Goal: Complete application form

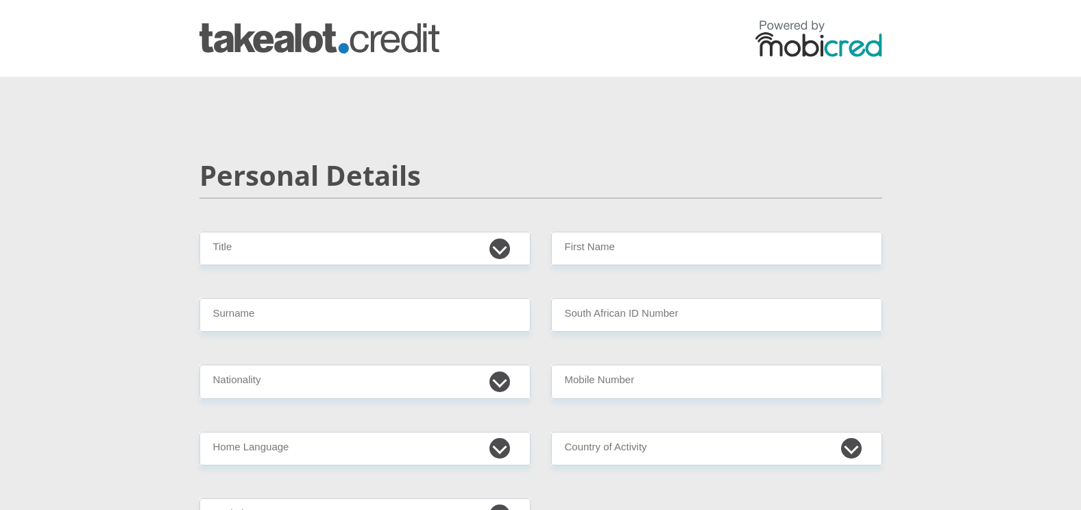
select select "Mr"
click at [200, 232] on select "Mr Ms Mrs Dr [PERSON_NAME]" at bounding box center [365, 249] width 331 height 34
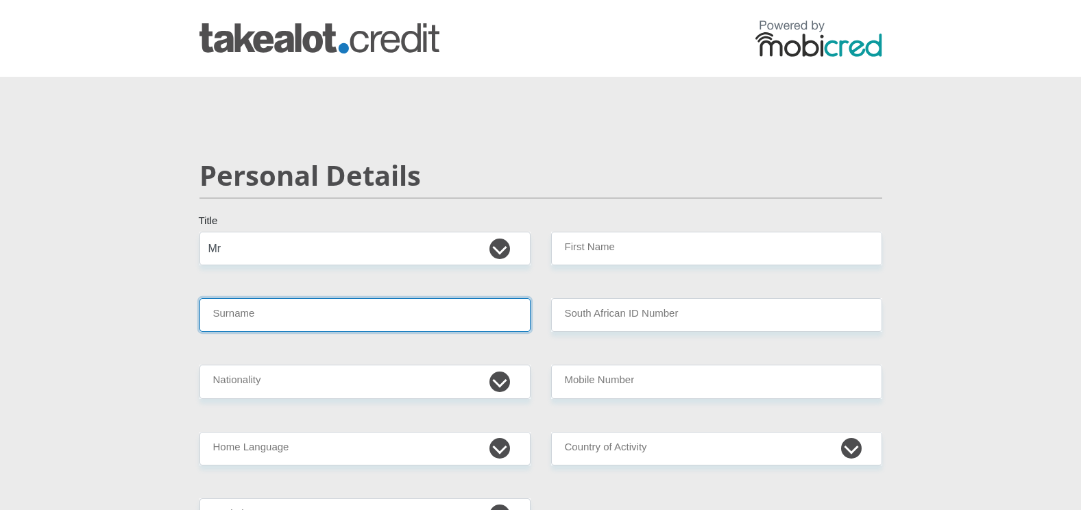
click at [261, 318] on input "Surname" at bounding box center [365, 315] width 331 height 34
type input "matunde"
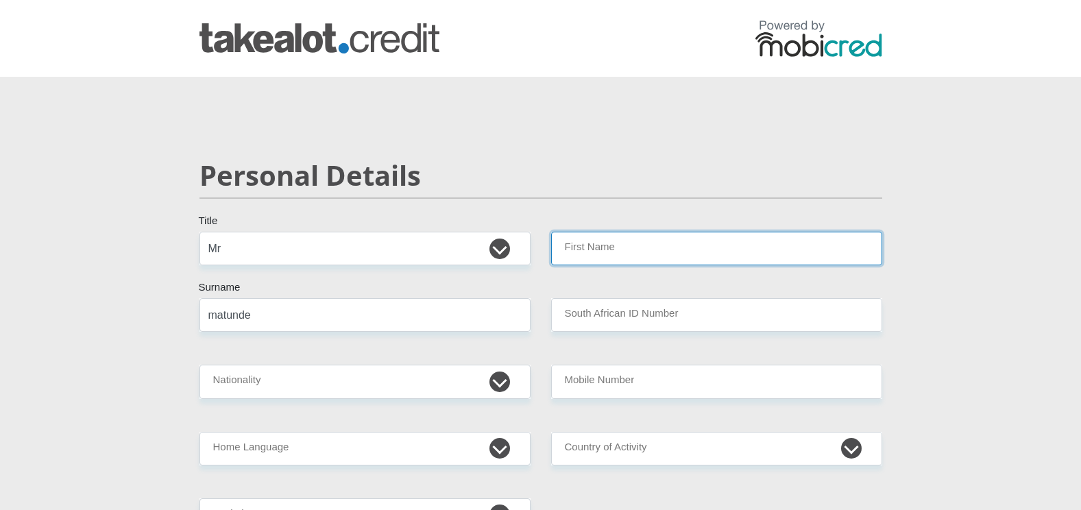
click at [602, 248] on input "First Name" at bounding box center [716, 249] width 331 height 34
type input "[PERSON_NAME]"
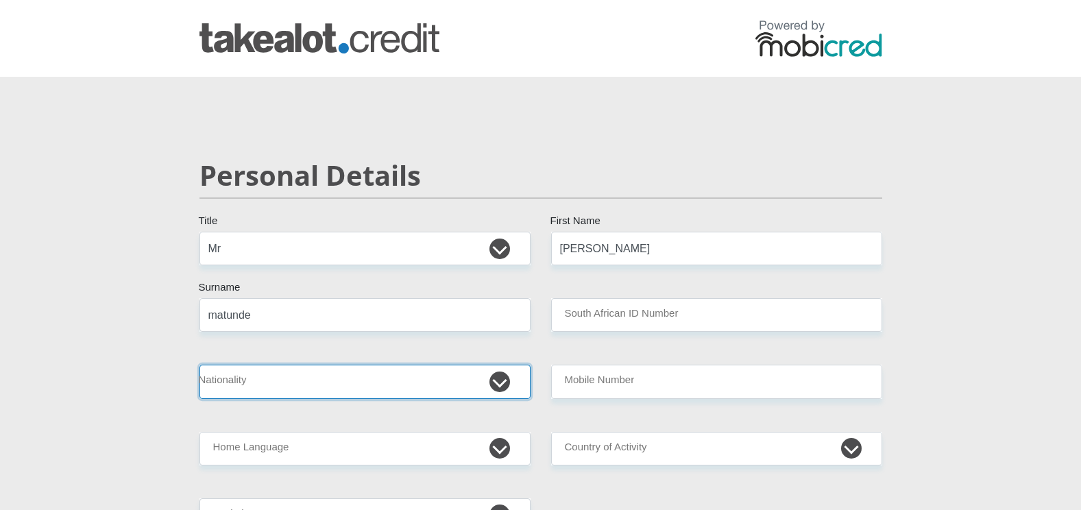
select select "[GEOGRAPHIC_DATA]"
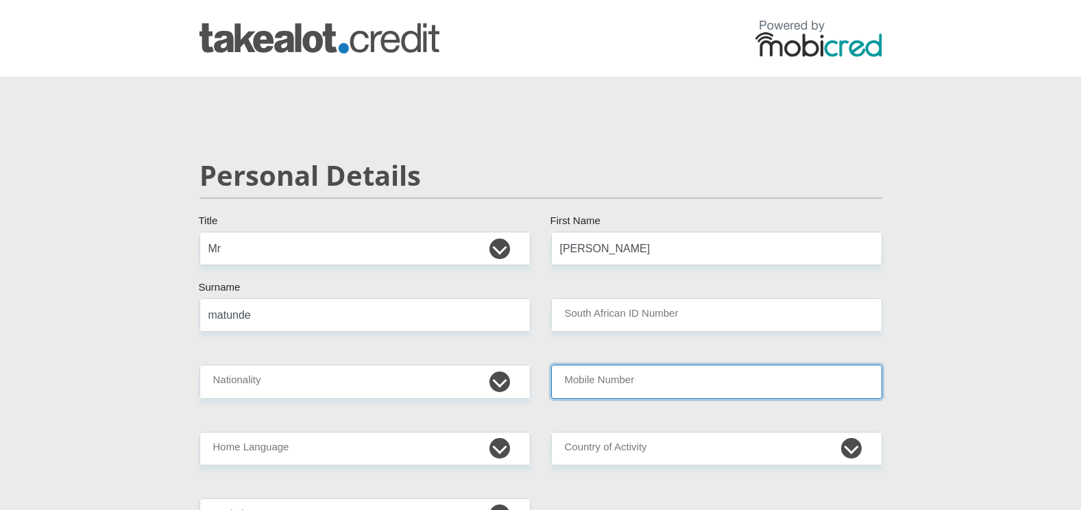
type input "0747903108"
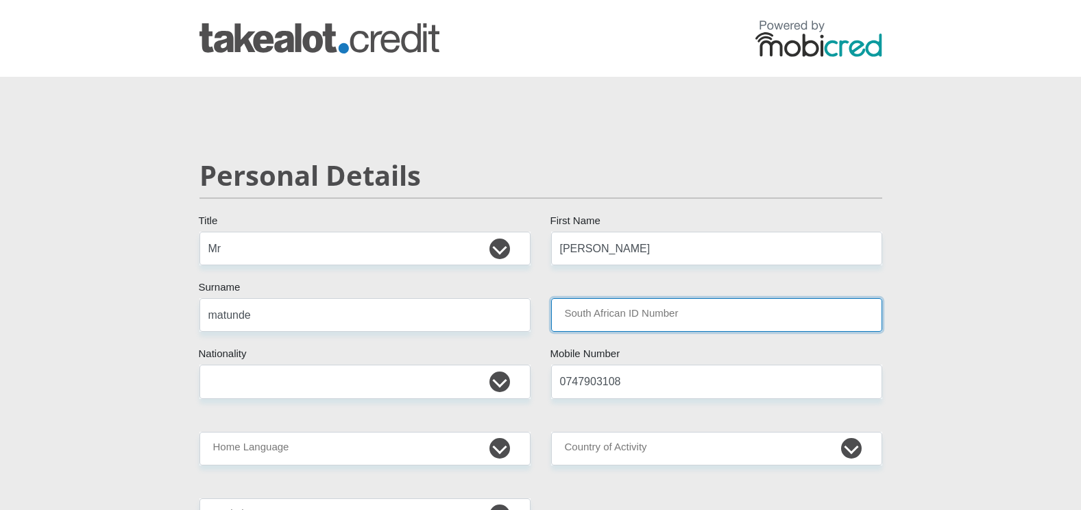
click at [602, 320] on input "South African ID Number" at bounding box center [716, 315] width 331 height 34
type input "9305035963085"
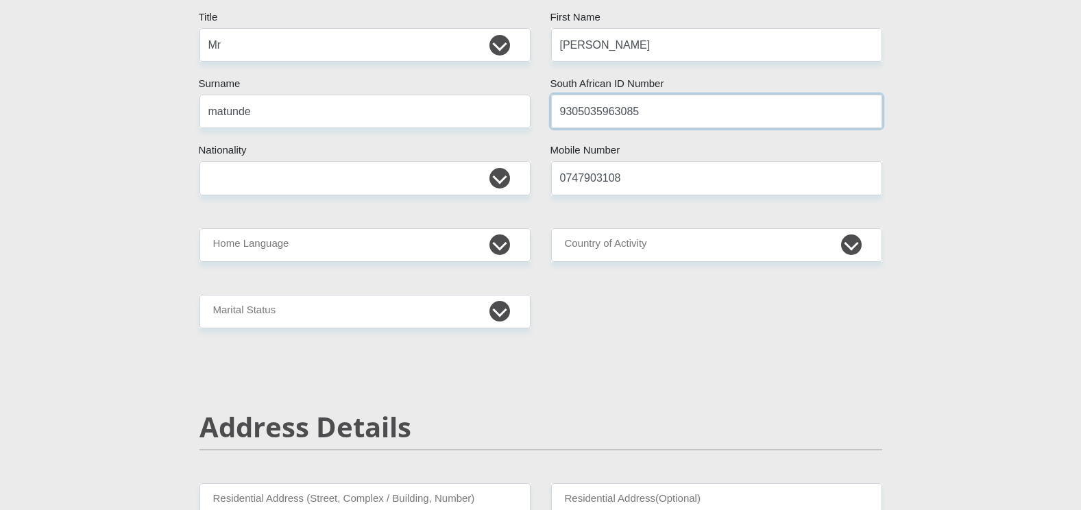
scroll to position [206, 0]
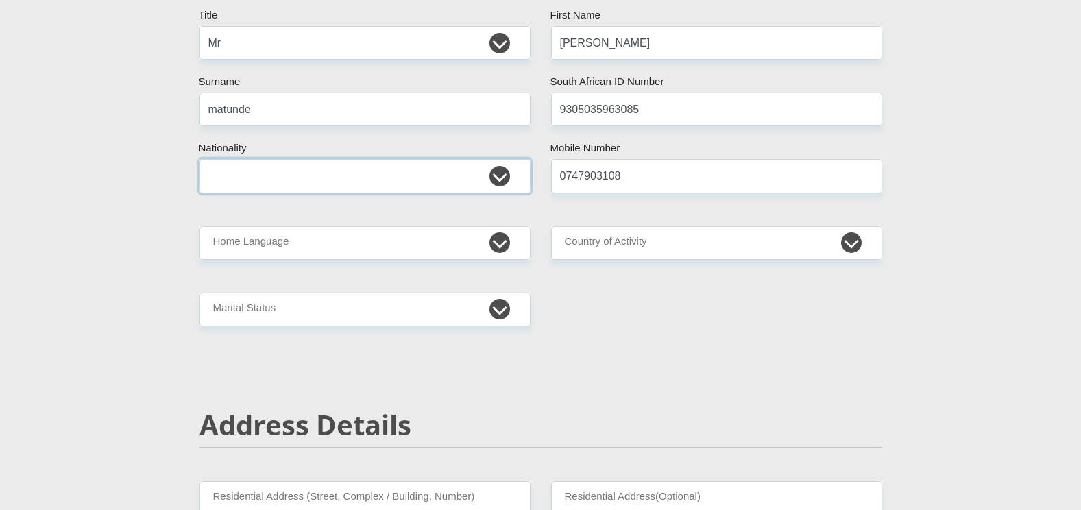
click at [379, 187] on select "[GEOGRAPHIC_DATA] [GEOGRAPHIC_DATA] [GEOGRAPHIC_DATA] [GEOGRAPHIC_DATA] [GEOGRA…" at bounding box center [365, 176] width 331 height 34
select select "ZAF"
click at [200, 159] on select "[GEOGRAPHIC_DATA] [GEOGRAPHIC_DATA] [GEOGRAPHIC_DATA] [GEOGRAPHIC_DATA] [GEOGRA…" at bounding box center [365, 176] width 331 height 34
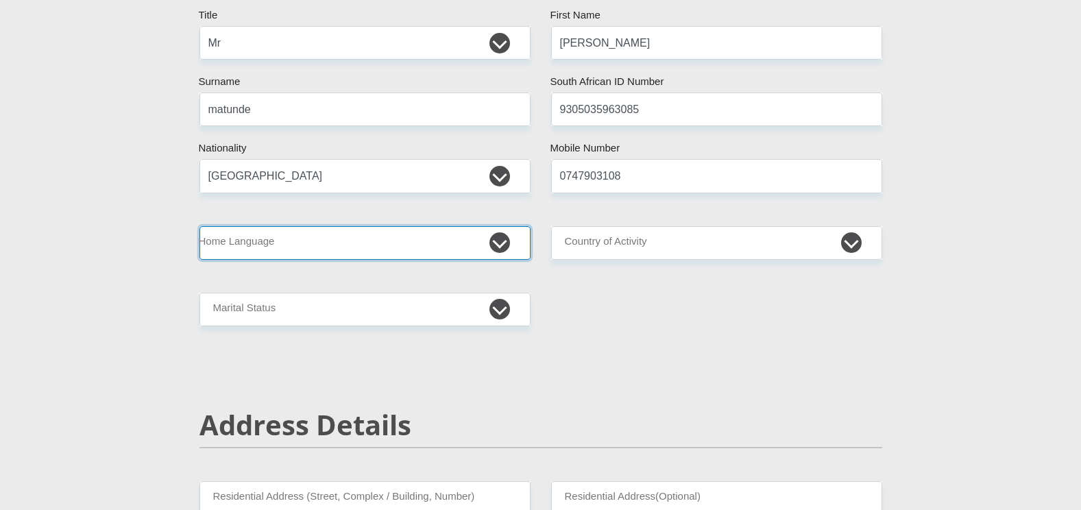
click at [306, 239] on select "Afrikaans English Sepedi South Ndebele Southern Sotho Swati Tsonga Tswana Venda…" at bounding box center [365, 243] width 331 height 34
select select "ven"
click at [200, 226] on select "Afrikaans English Sepedi South Ndebele Southern Sotho Swati Tsonga Tswana Venda…" at bounding box center [365, 243] width 331 height 34
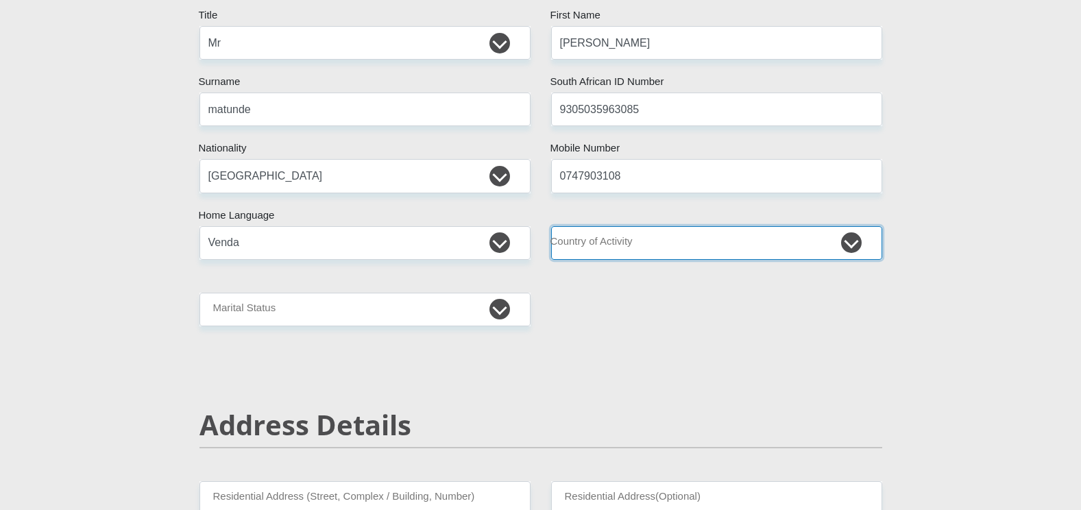
click at [645, 244] on select "[GEOGRAPHIC_DATA] [GEOGRAPHIC_DATA] [GEOGRAPHIC_DATA] [GEOGRAPHIC_DATA] [GEOGRA…" at bounding box center [716, 243] width 331 height 34
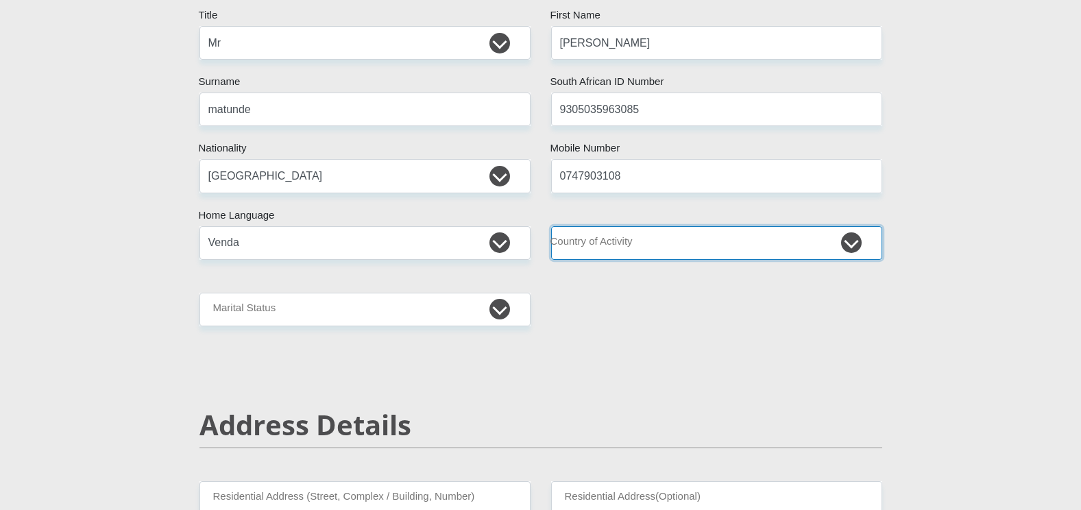
click at [647, 244] on select "[GEOGRAPHIC_DATA] [GEOGRAPHIC_DATA] [GEOGRAPHIC_DATA] [GEOGRAPHIC_DATA] [GEOGRA…" at bounding box center [716, 243] width 331 height 34
select select "ZAF"
click at [551, 226] on select "[GEOGRAPHIC_DATA] [GEOGRAPHIC_DATA] [GEOGRAPHIC_DATA] [GEOGRAPHIC_DATA] [GEOGRA…" at bounding box center [716, 243] width 331 height 34
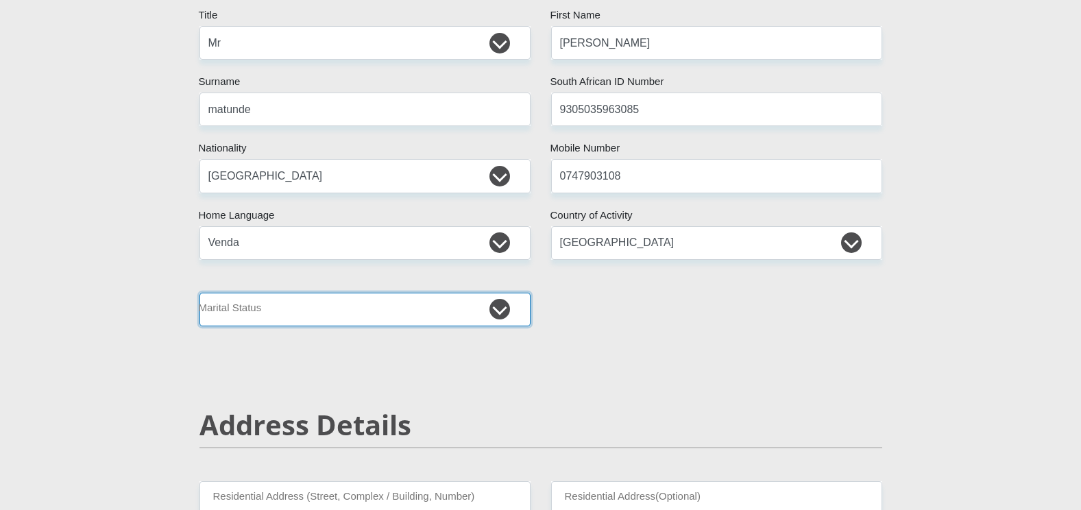
click at [335, 314] on select "Married ANC Single Divorced Widowed Married COP or Customary Law" at bounding box center [365, 310] width 331 height 34
select select "1"
click at [200, 293] on select "Married ANC Single Divorced Widowed Married COP or Customary Law" at bounding box center [365, 310] width 331 height 34
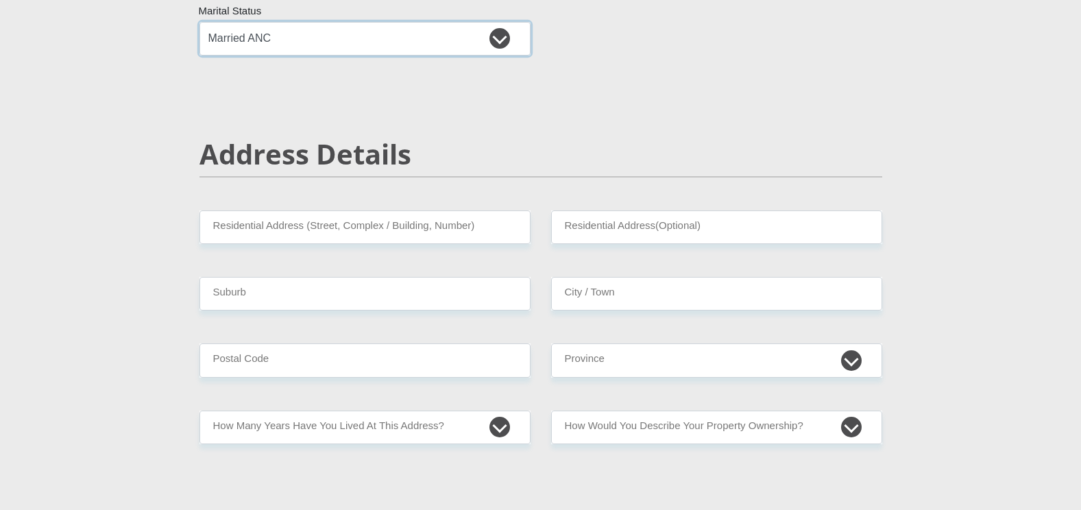
scroll to position [480, 0]
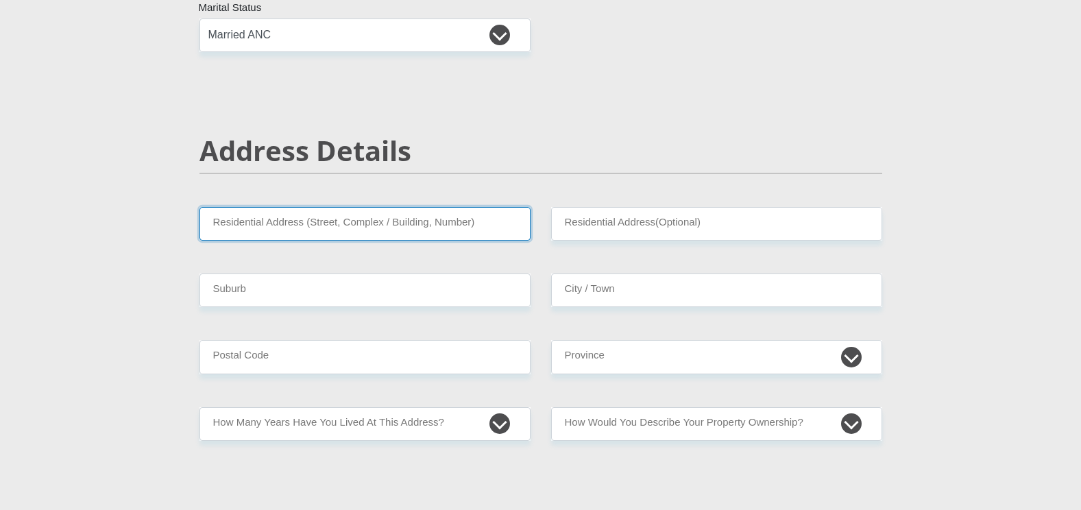
click at [345, 220] on input "Residential Address (Street, Complex / Building, Number)" at bounding box center [365, 224] width 331 height 34
type input "126-11"
type input "[GEOGRAPHIC_DATA]"
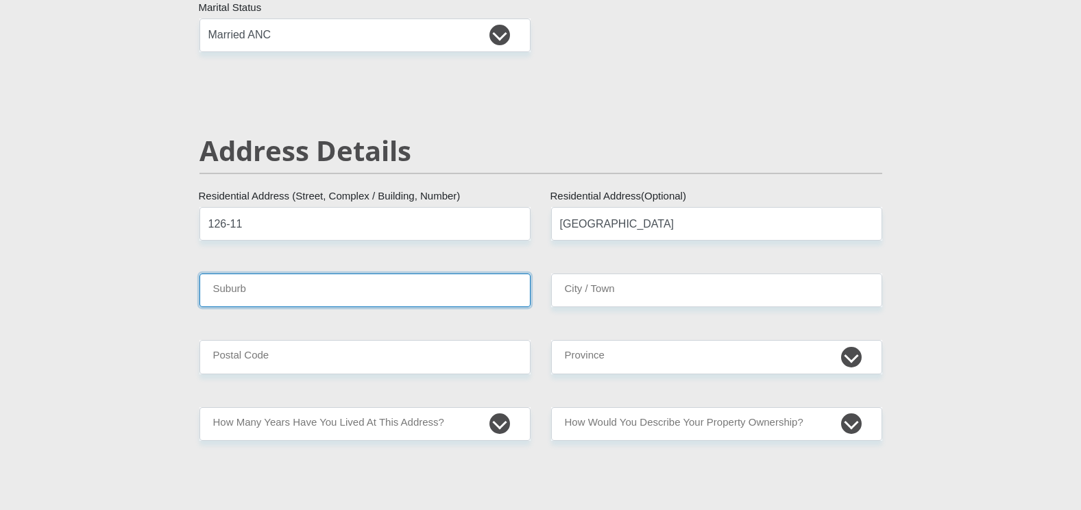
type input "[GEOGRAPHIC_DATA]"
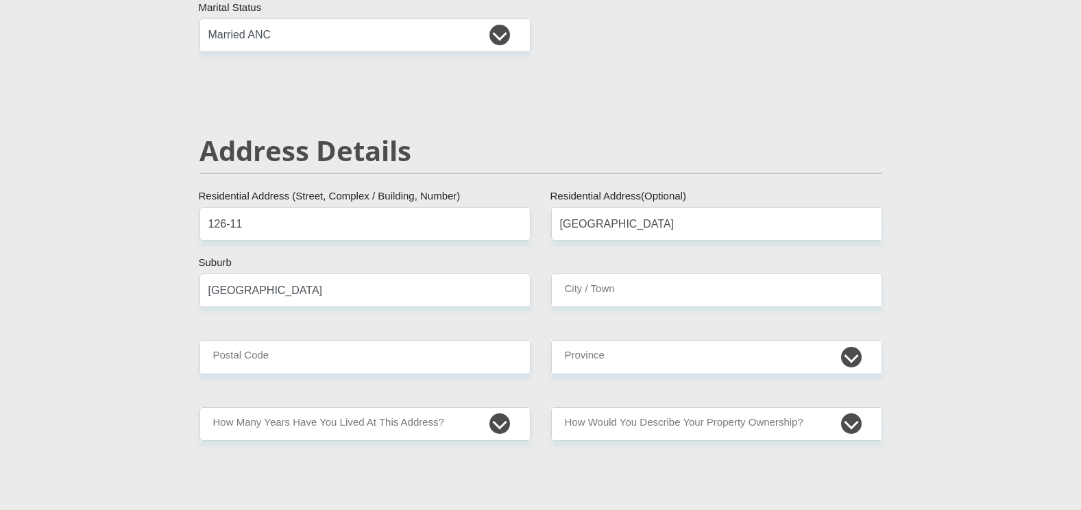
type input "[GEOGRAPHIC_DATA]"
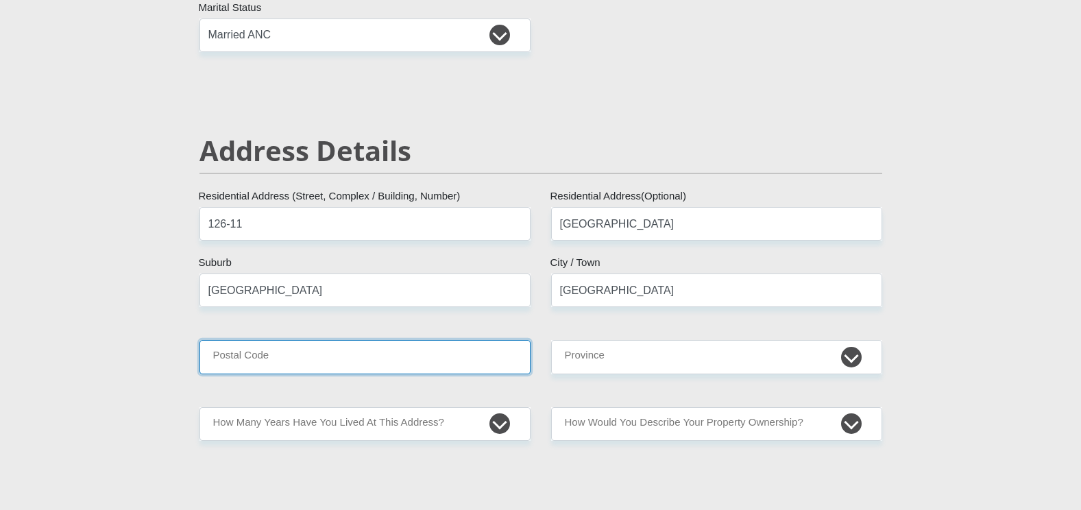
type input "2090"
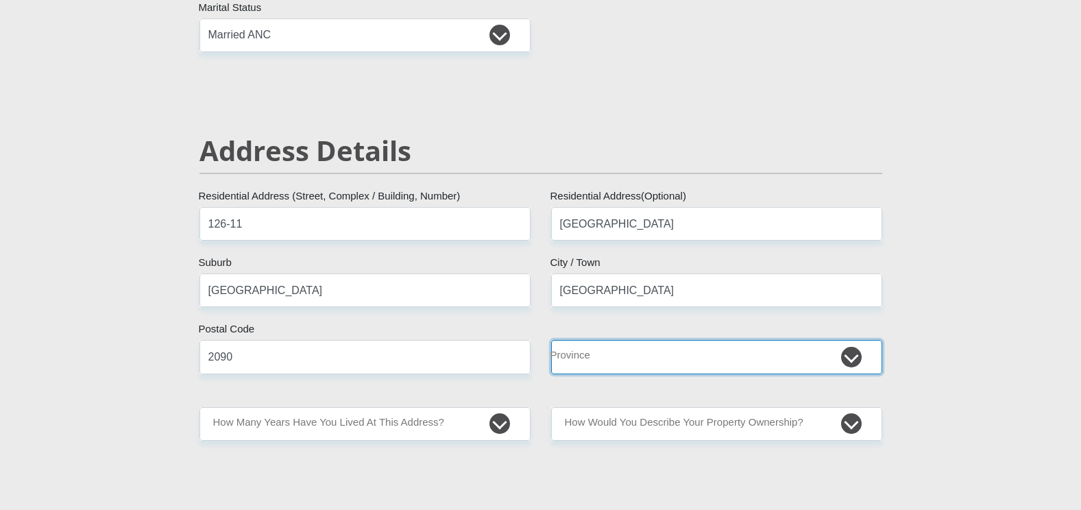
select select "Gauteng"
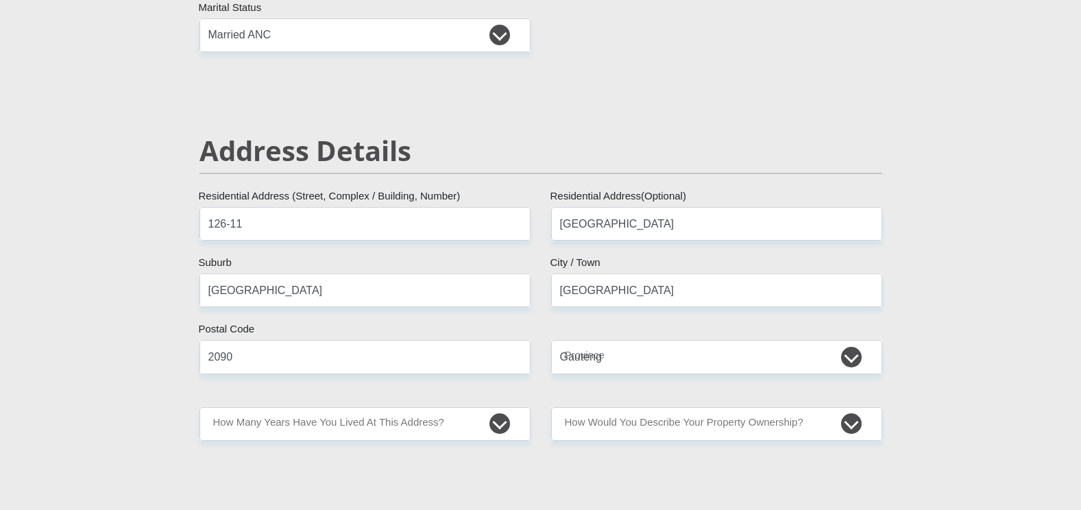
type input "[EMAIL_ADDRESS][DOMAIN_NAME]"
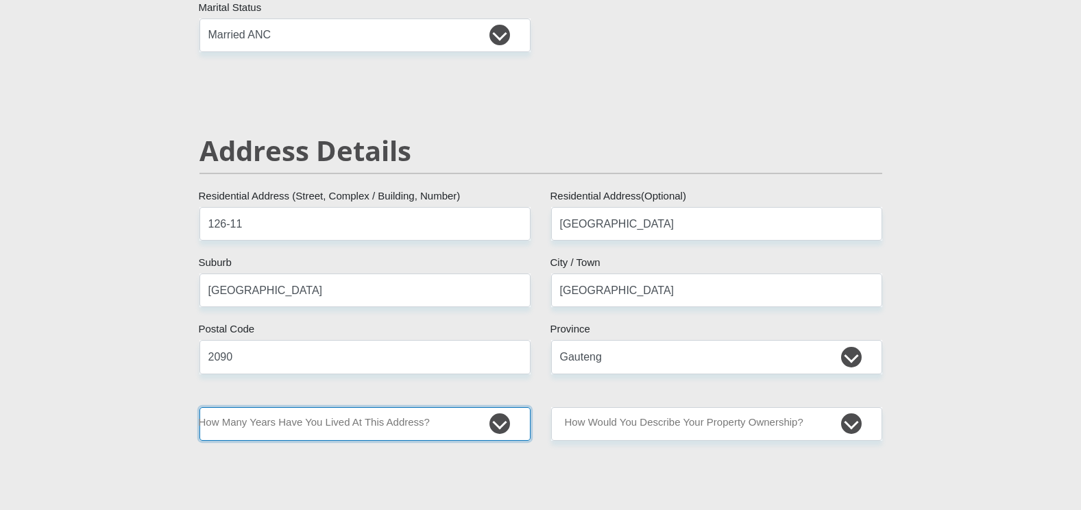
click at [344, 419] on select "less than 1 year 1-3 years 3-5 years 5+ years" at bounding box center [365, 424] width 331 height 34
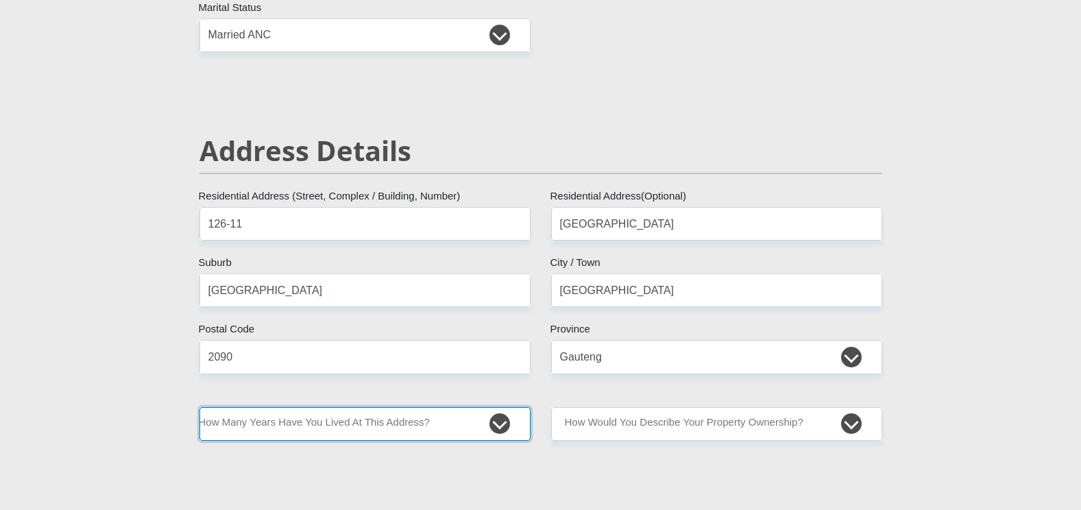
click at [389, 424] on select "less than 1 year 1-3 years 3-5 years 5+ years" at bounding box center [365, 424] width 331 height 34
select select "5"
click at [200, 407] on select "less than 1 year 1-3 years 3-5 years 5+ years" at bounding box center [365, 424] width 331 height 34
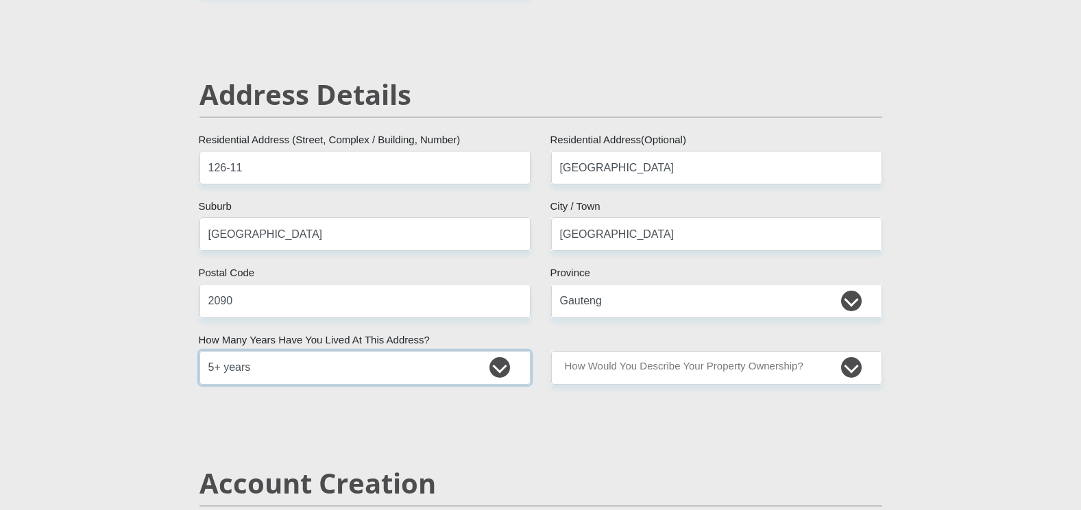
scroll to position [549, 0]
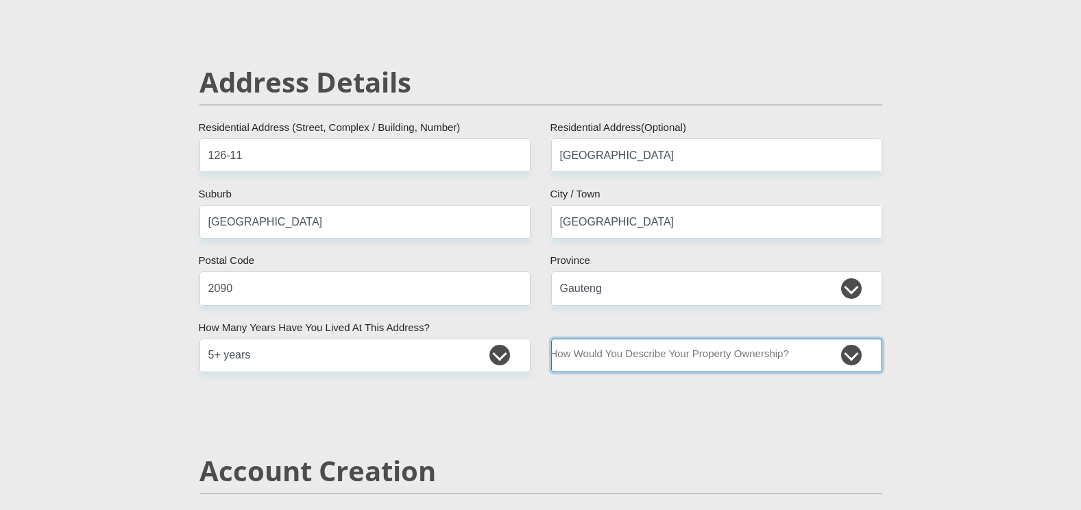
click at [708, 360] on select "Owned Rented Family Owned Company Dwelling" at bounding box center [716, 356] width 331 height 34
select select "Owned"
click at [551, 339] on select "Owned Rented Family Owned Company Dwelling" at bounding box center [716, 356] width 331 height 34
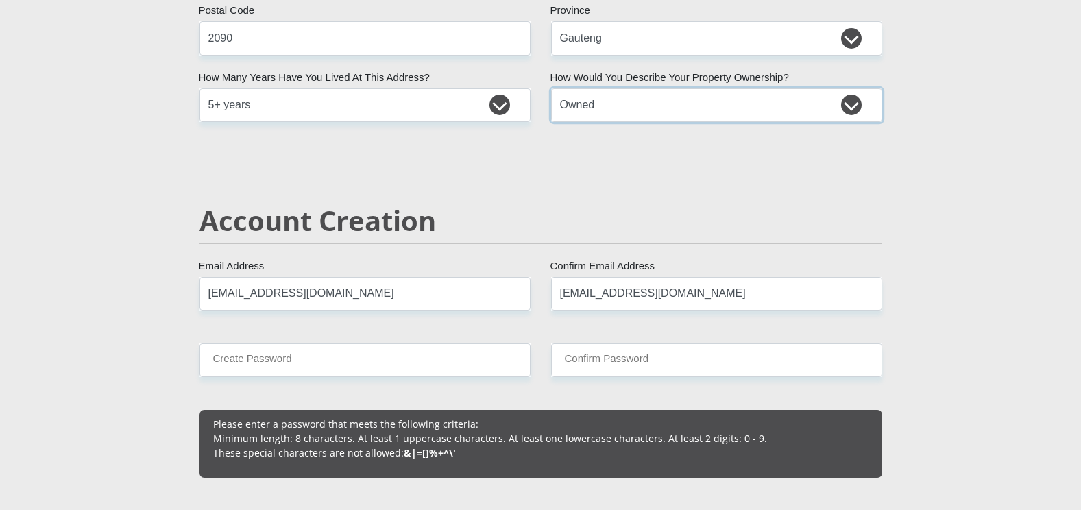
scroll to position [823, 0]
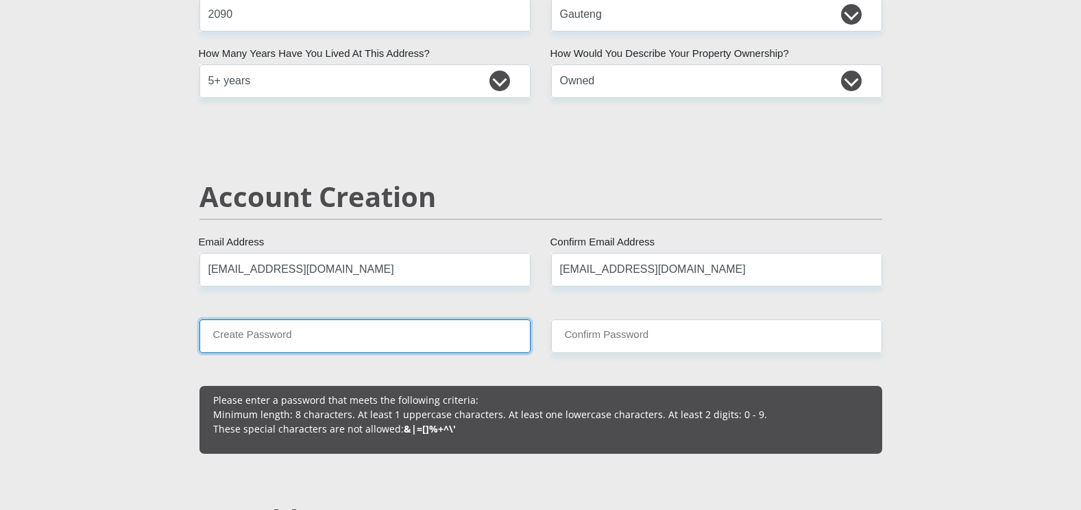
click at [328, 348] on input "Create Password" at bounding box center [365, 337] width 331 height 34
type input "Listeningto19*"
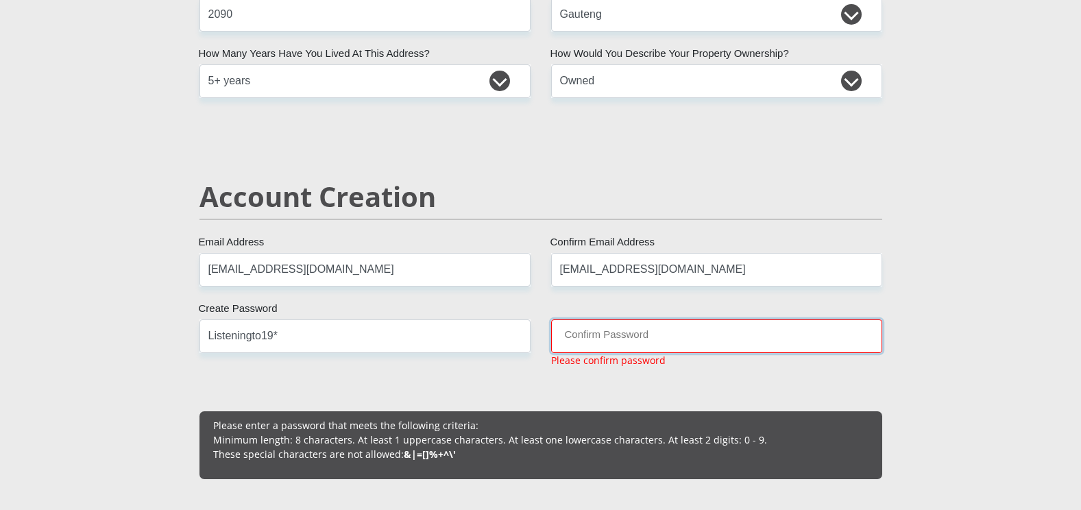
type input "l"
type input "Listening19*"
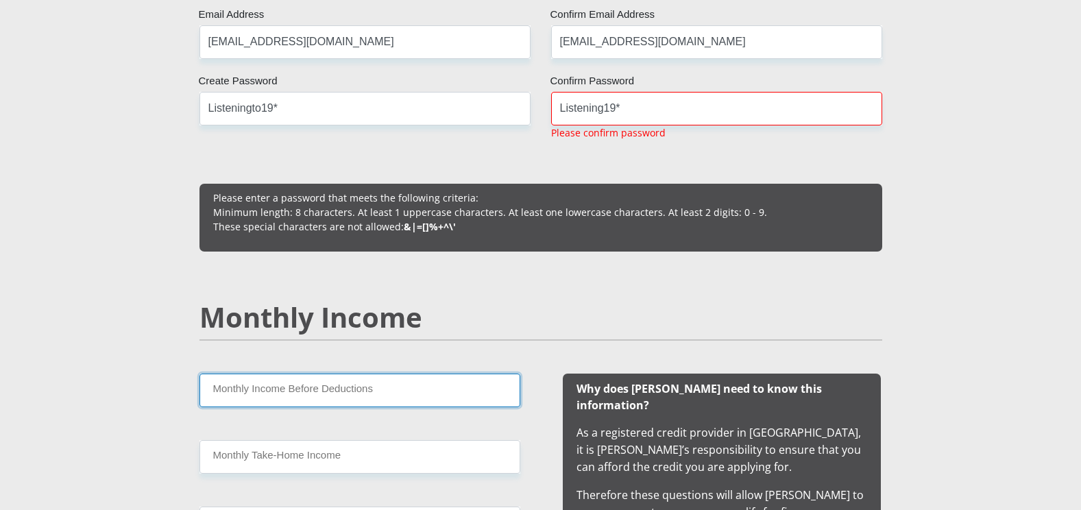
scroll to position [912, 0]
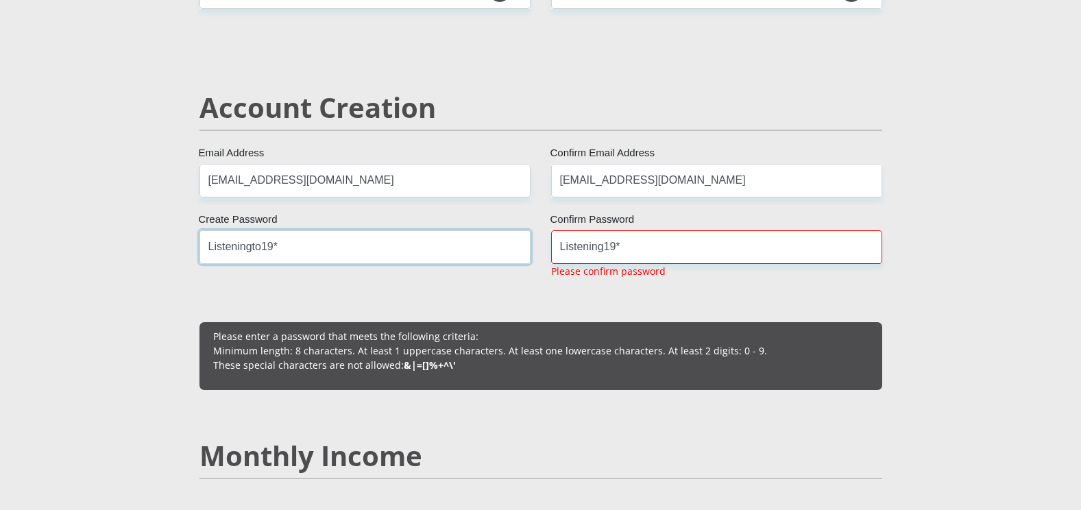
click at [258, 251] on input "Listeningto19*" at bounding box center [365, 247] width 331 height 34
type input "Listening19*"
drag, startPoint x: 282, startPoint y: 245, endPoint x: 99, endPoint y: 243, distance: 182.4
type input "Listening19*"
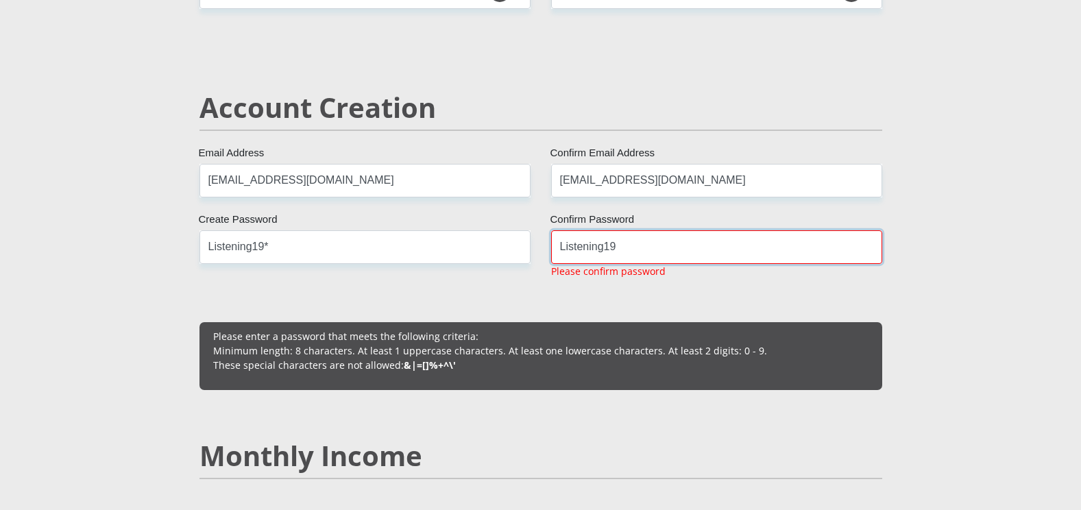
type input "Listening19*"
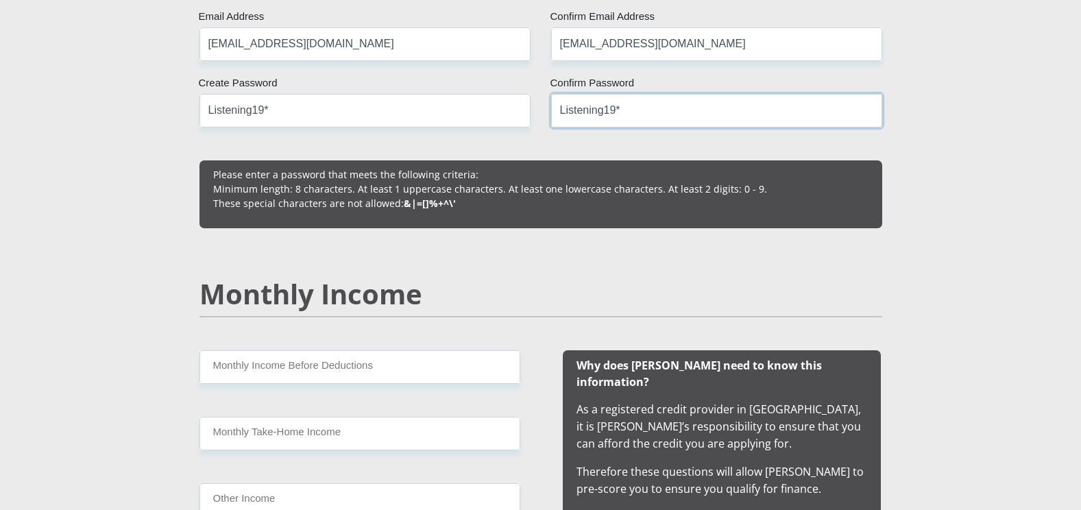
scroll to position [1049, 0]
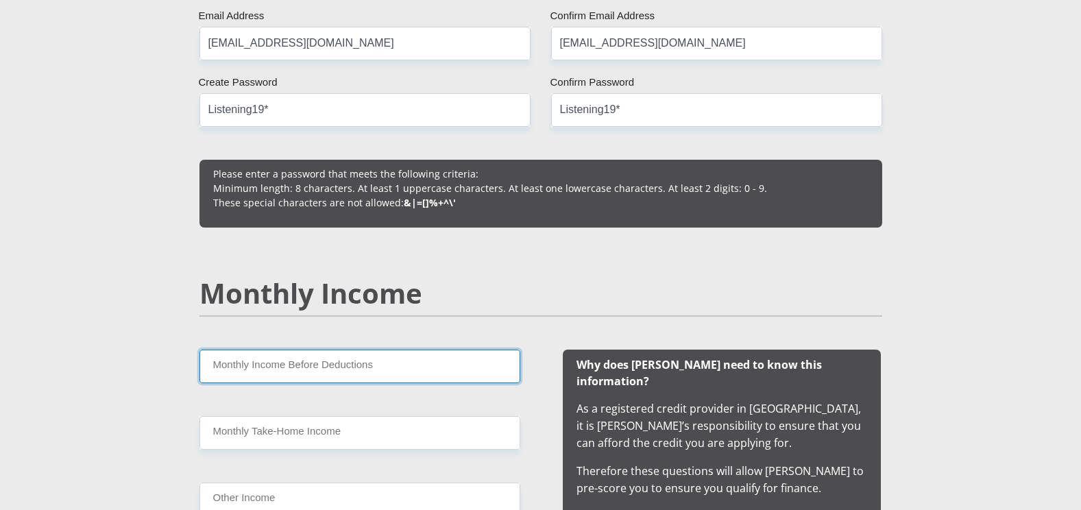
click at [364, 370] on input "Monthly Income Before Deductions" at bounding box center [360, 367] width 321 height 34
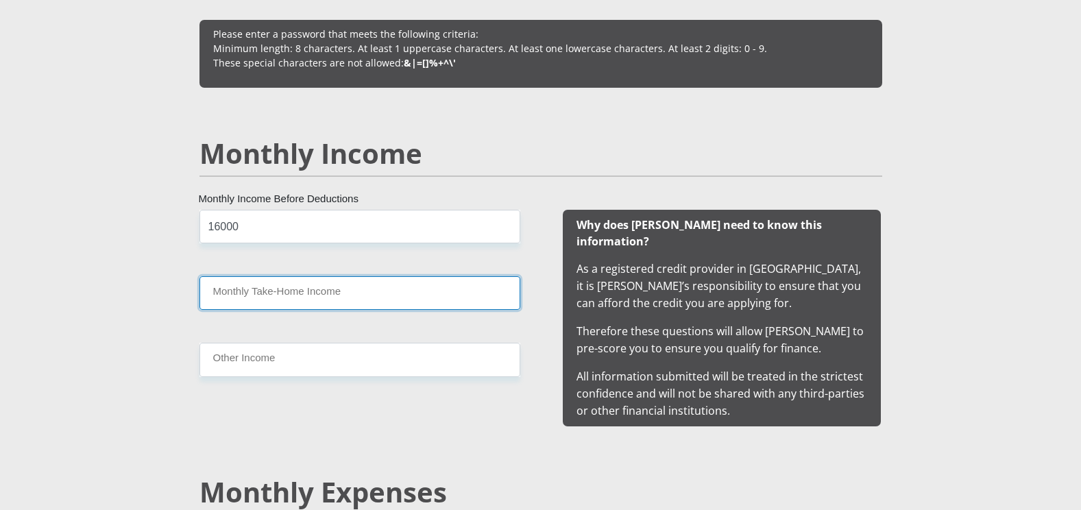
scroll to position [1194, 0]
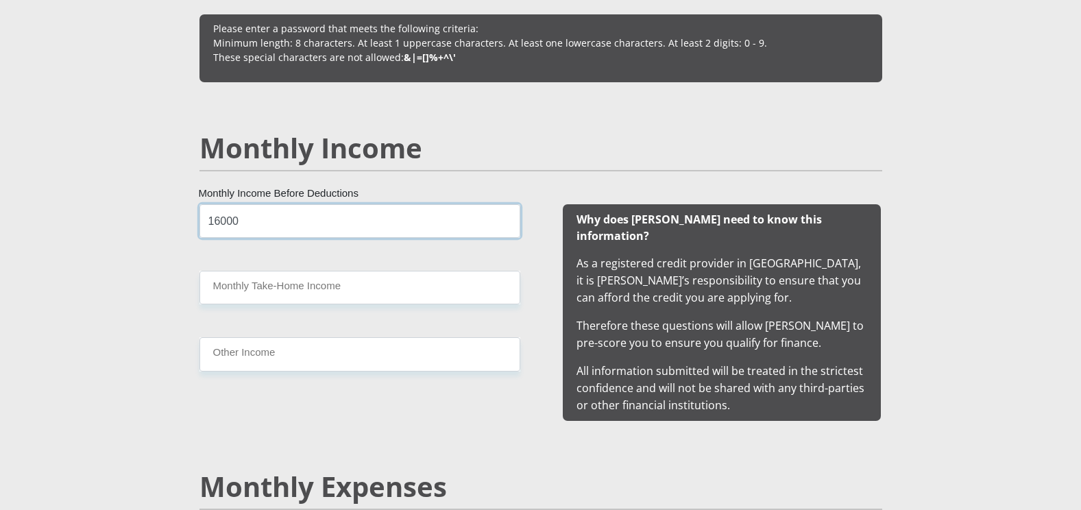
click at [206, 220] on input "16000" at bounding box center [360, 221] width 321 height 34
type input "16000"
type input "18000"
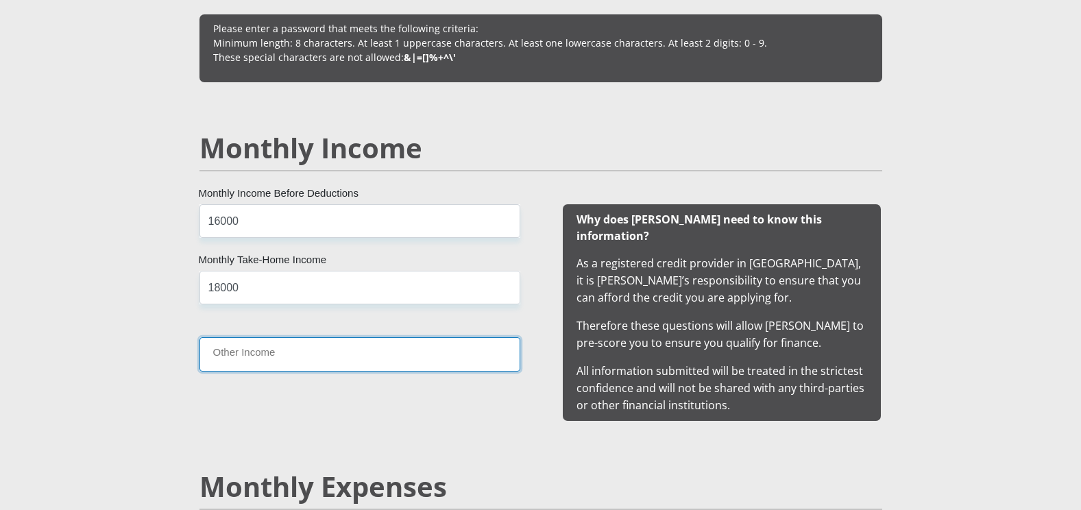
click at [268, 358] on input "Other Income" at bounding box center [360, 354] width 321 height 34
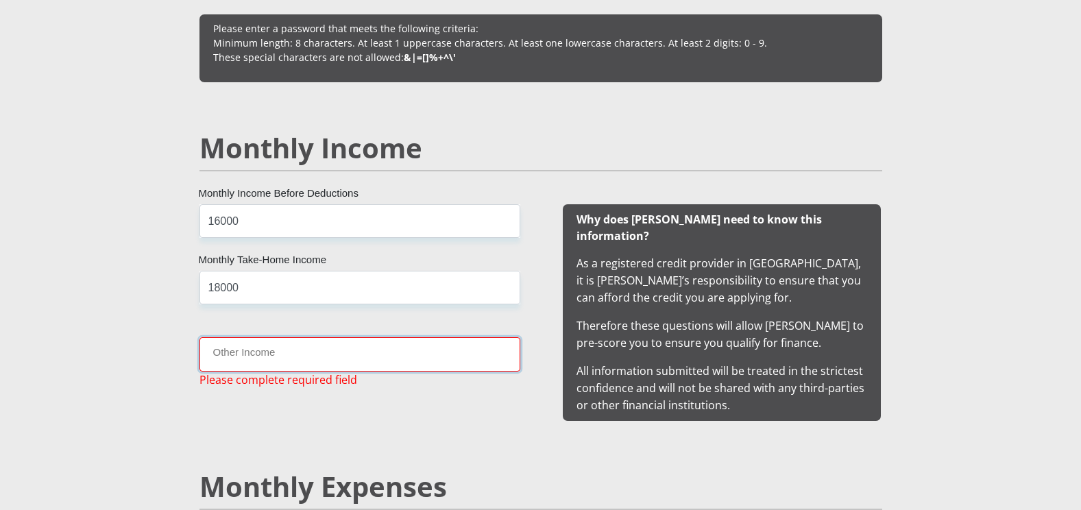
click at [267, 357] on input "Other Income" at bounding box center [360, 354] width 321 height 34
click at [238, 361] on input "Other Income" at bounding box center [360, 354] width 321 height 34
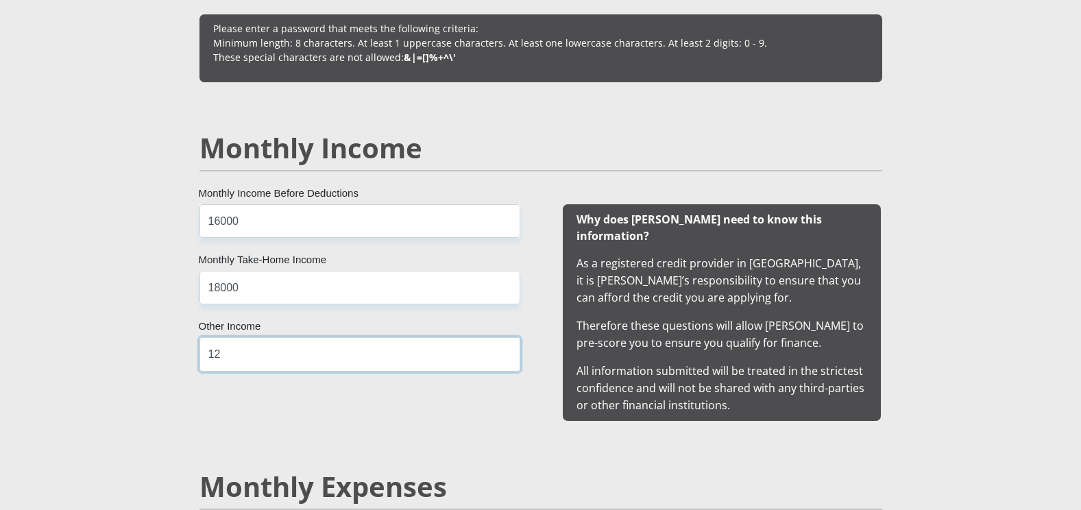
type input "1"
type input "1500"
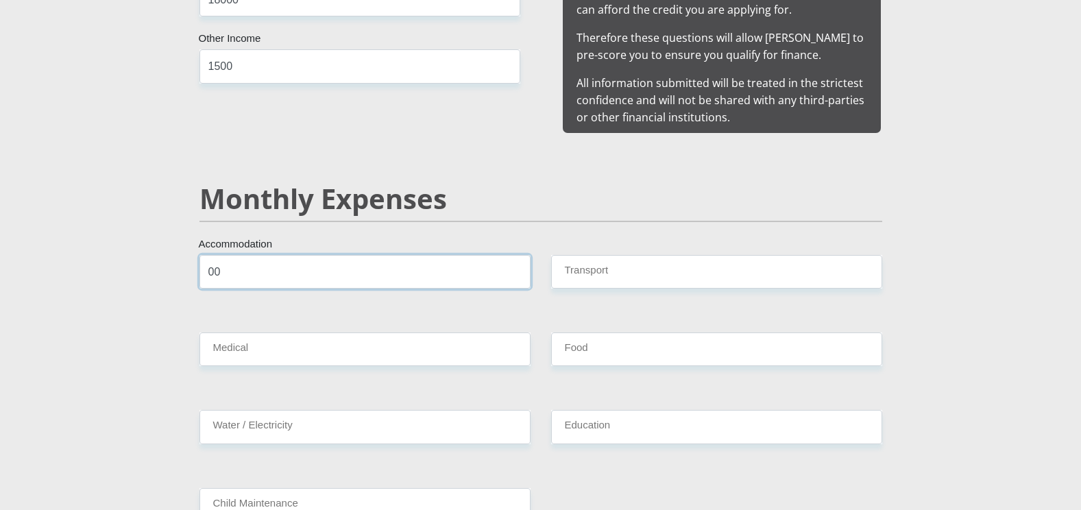
type input "00"
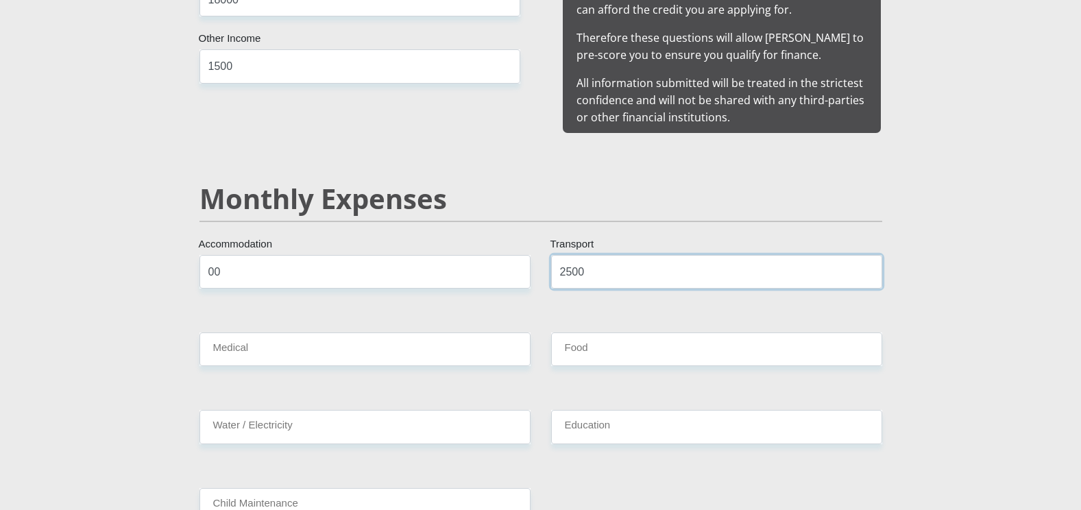
type input "2500"
type input "2000"
type input "600"
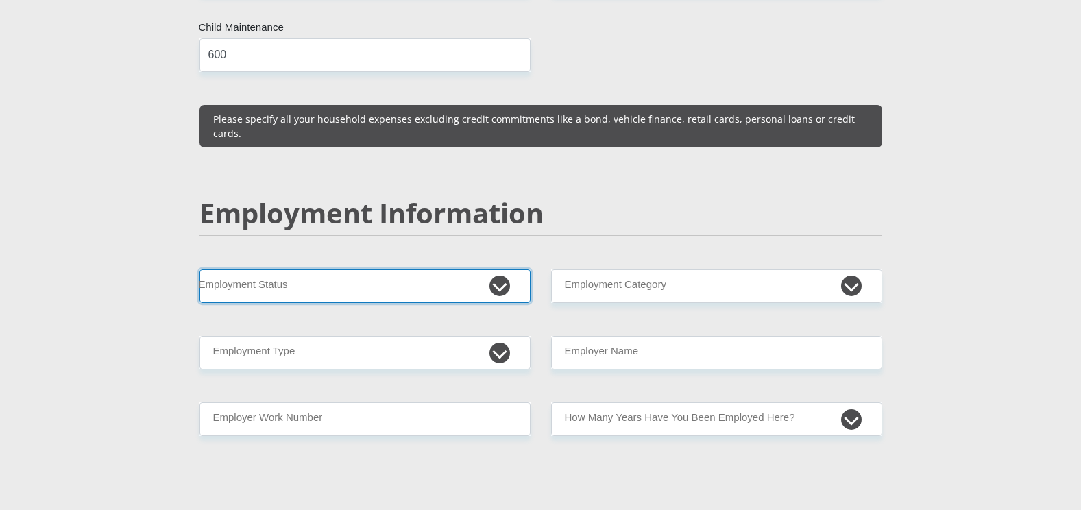
click at [506, 269] on select "Permanent/Full-time Part-time/Casual [DEMOGRAPHIC_DATA] Worker Self-Employed Ho…" at bounding box center [365, 286] width 331 height 34
select select "1"
click at [200, 269] on select "Permanent/Full-time Part-time/Casual [DEMOGRAPHIC_DATA] Worker Self-Employed Ho…" at bounding box center [365, 286] width 331 height 34
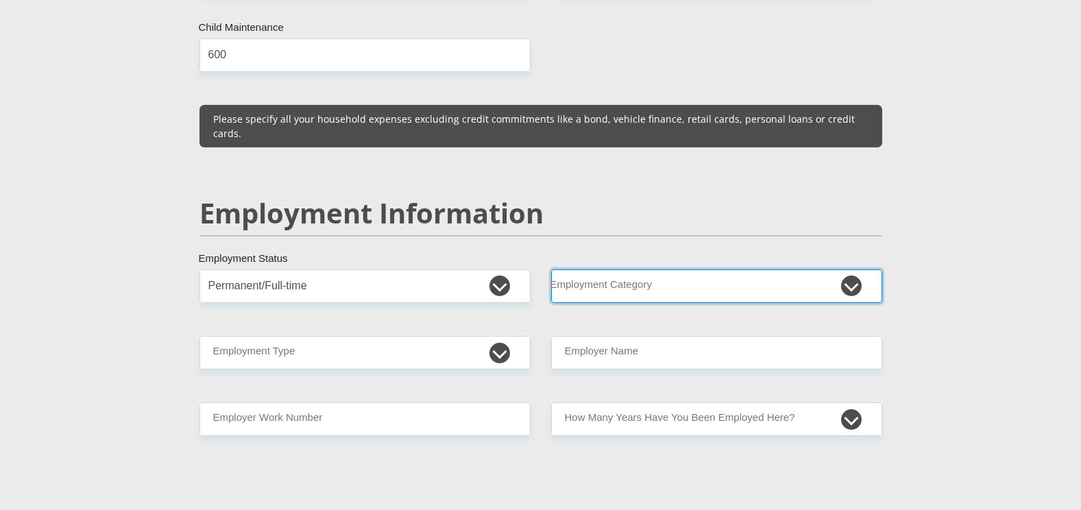
click at [627, 269] on select "AGRICULTURE ALCOHOL & TOBACCO CONSTRUCTION MATERIALS METALLURGY EQUIPMENT FOR R…" at bounding box center [716, 286] width 331 height 34
select select "45"
click at [551, 269] on select "AGRICULTURE ALCOHOL & TOBACCO CONSTRUCTION MATERIALS METALLURGY EQUIPMENT FOR R…" at bounding box center [716, 286] width 331 height 34
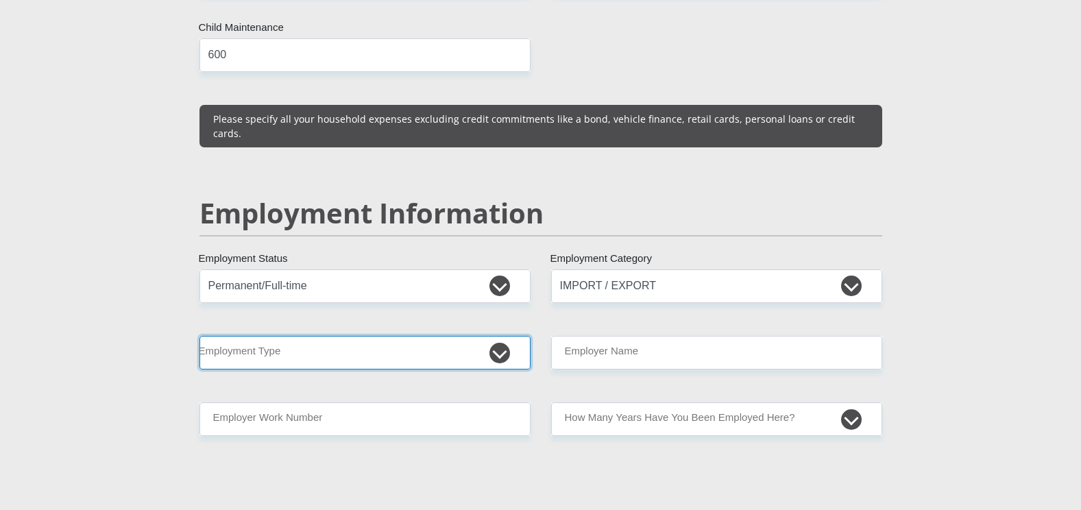
click at [257, 336] on select "College/Lecturer Craft Seller Creative Driver Executive Farmer Forces - Non Com…" at bounding box center [365, 353] width 331 height 34
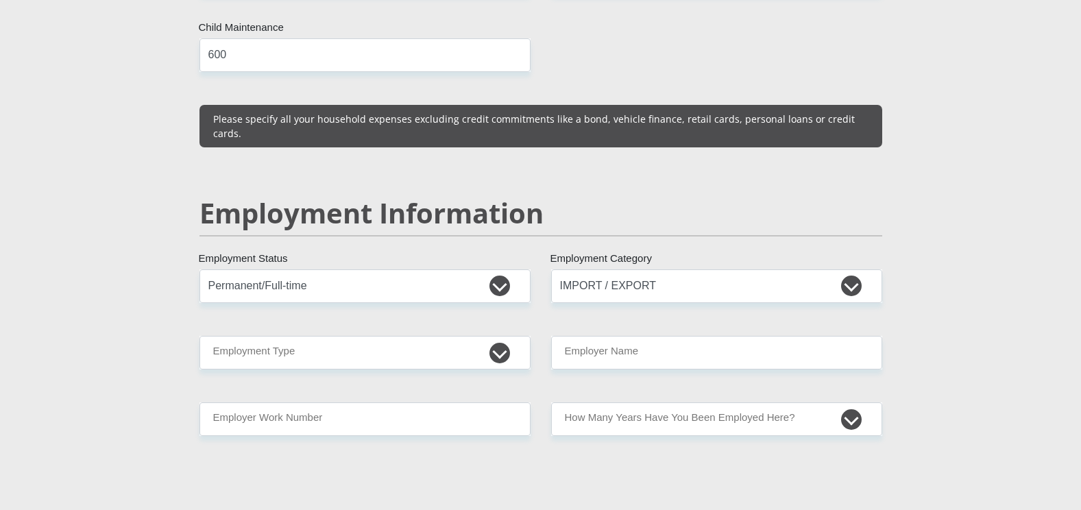
click at [427, 360] on div "Mr Ms Mrs Dr [PERSON_NAME] Title [PERSON_NAME] First Name matunde Surname 93050…" at bounding box center [540, 255] width 703 height 3911
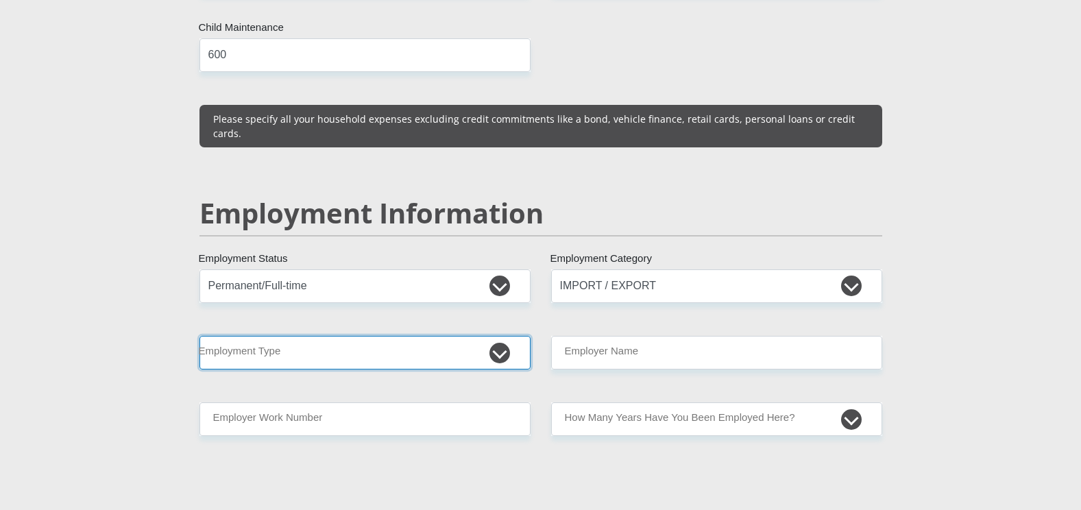
click at [313, 336] on select "College/Lecturer Craft Seller Creative Driver Executive Farmer Forces - Non Com…" at bounding box center [365, 353] width 331 height 34
select select "Office Staff/Clerk"
click at [200, 336] on select "College/Lecturer Craft Seller Creative Driver Executive Farmer Forces - Non Com…" at bounding box center [365, 353] width 331 height 34
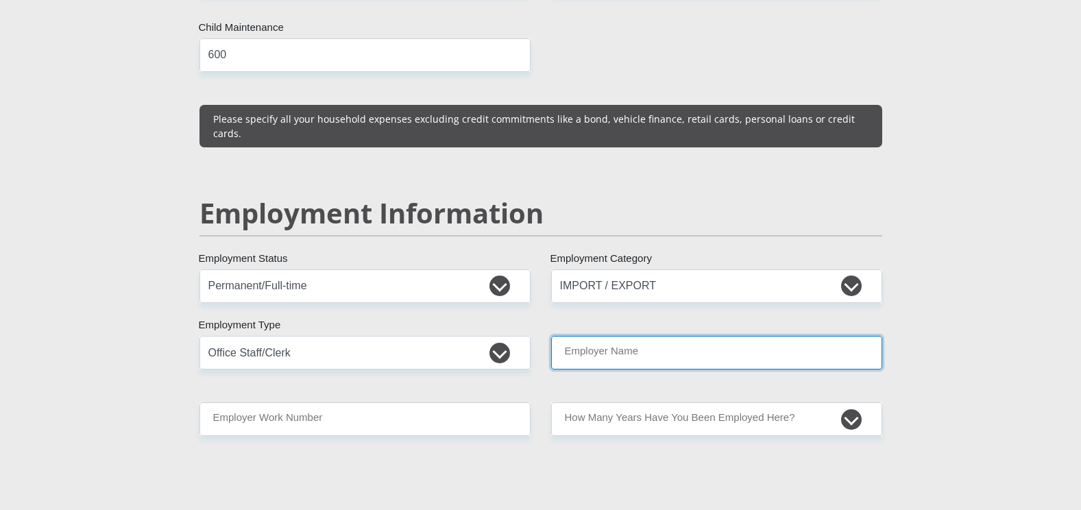
click at [627, 336] on input "Employer Name" at bounding box center [716, 353] width 331 height 34
type input "UPSSCS"
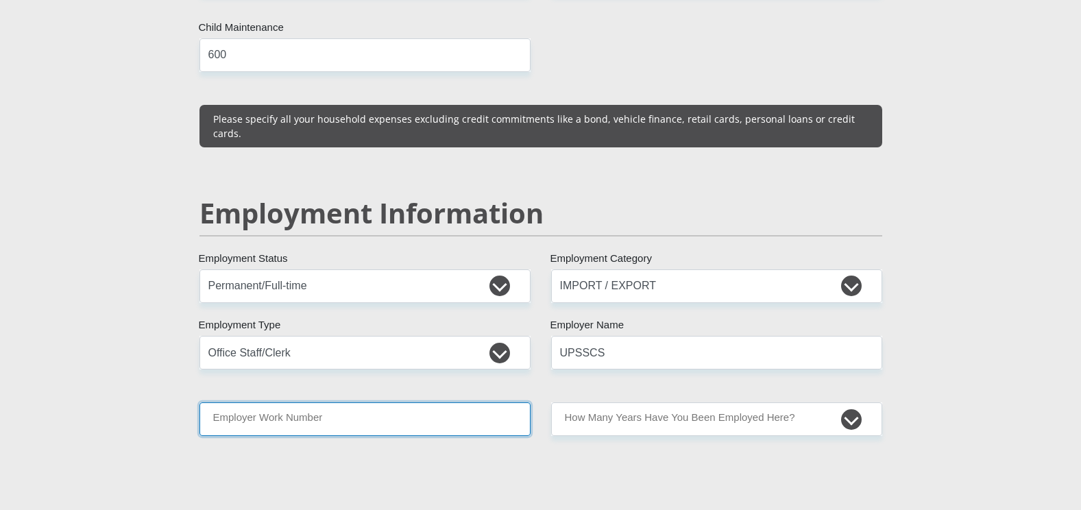
type input "0747903108"
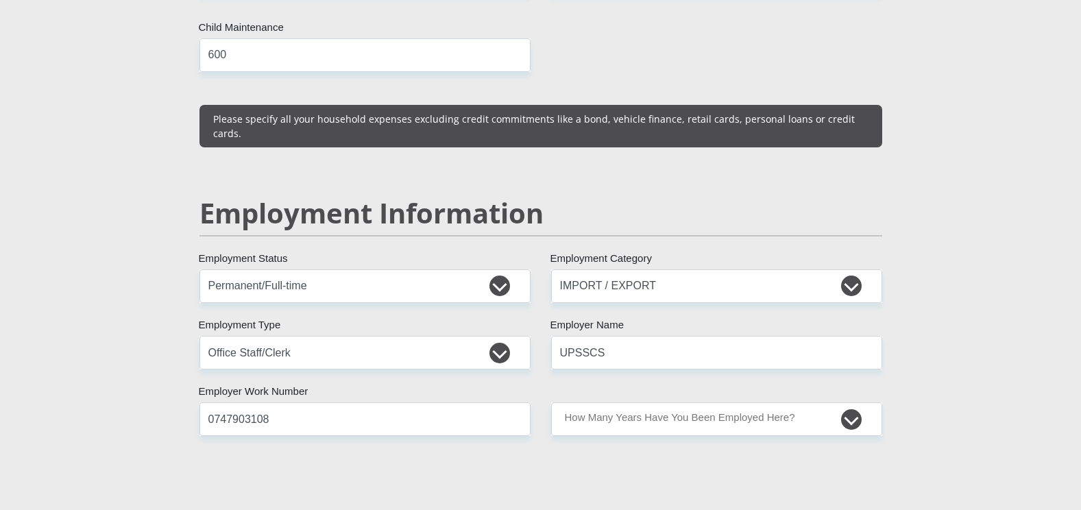
type input "[PERSON_NAME]"
drag, startPoint x: 277, startPoint y: 389, endPoint x: 156, endPoint y: 384, distance: 121.5
click at [157, 384] on div "Personal Details Mr Ms Mrs Dr [PERSON_NAME] Title [PERSON_NAME] First Name matu…" at bounding box center [541, 265] width 782 height 4142
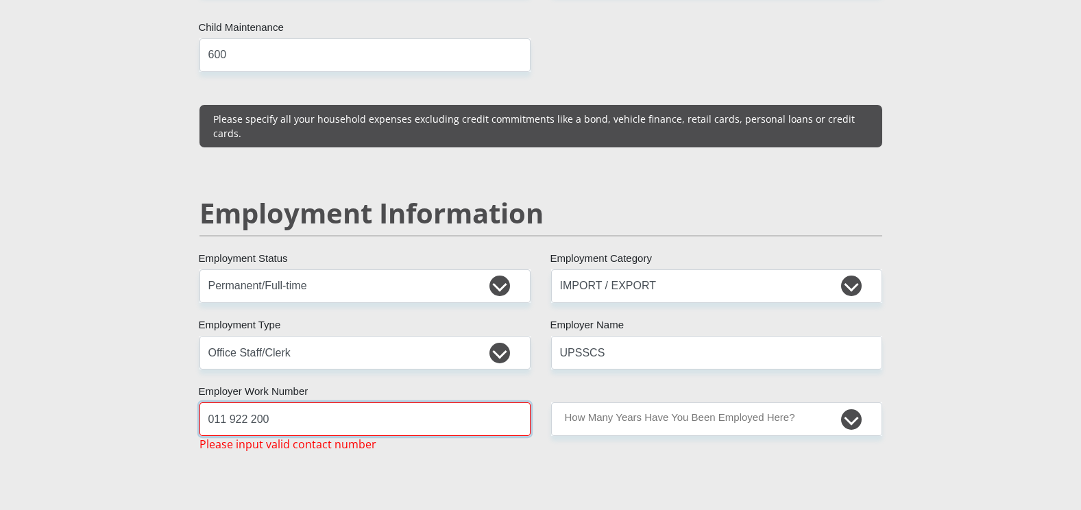
drag, startPoint x: 268, startPoint y: 396, endPoint x: 345, endPoint y: 404, distance: 77.2
click at [269, 402] on input "011 922 200" at bounding box center [365, 419] width 331 height 34
drag, startPoint x: 340, startPoint y: 394, endPoint x: 52, endPoint y: 403, distance: 288.1
click at [52, 402] on section "Personal Details Mr Ms Mrs Dr [PERSON_NAME] Title [PERSON_NAME] First Name matu…" at bounding box center [540, 273] width 1081 height 4257
type input "011 922 9200"
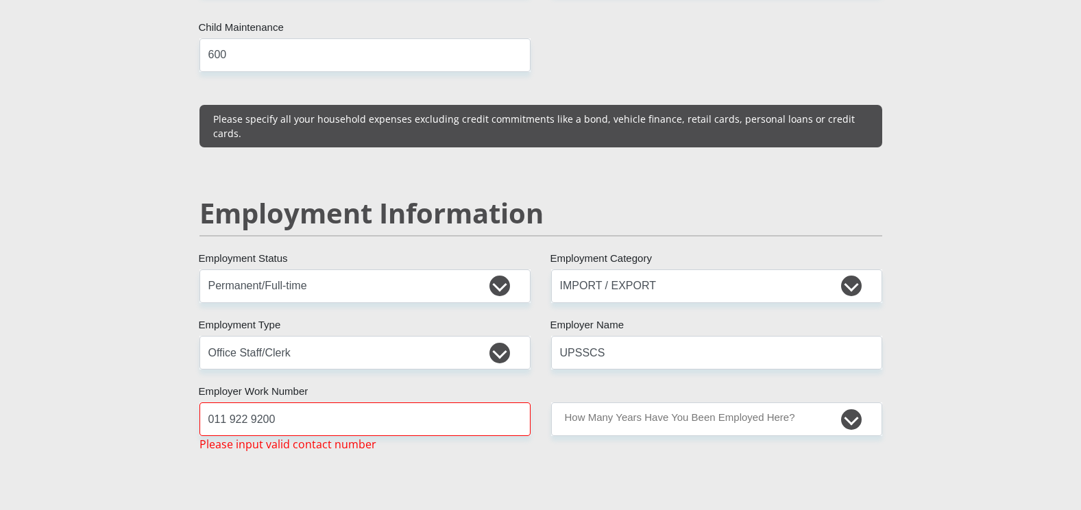
click at [798, 416] on div "less than 1 year 1-3 years 3-5 years 5+ years How Many Years Have You Been Empl…" at bounding box center [717, 427] width 352 height 50
click at [282, 402] on input "011 922 9200" at bounding box center [365, 419] width 331 height 34
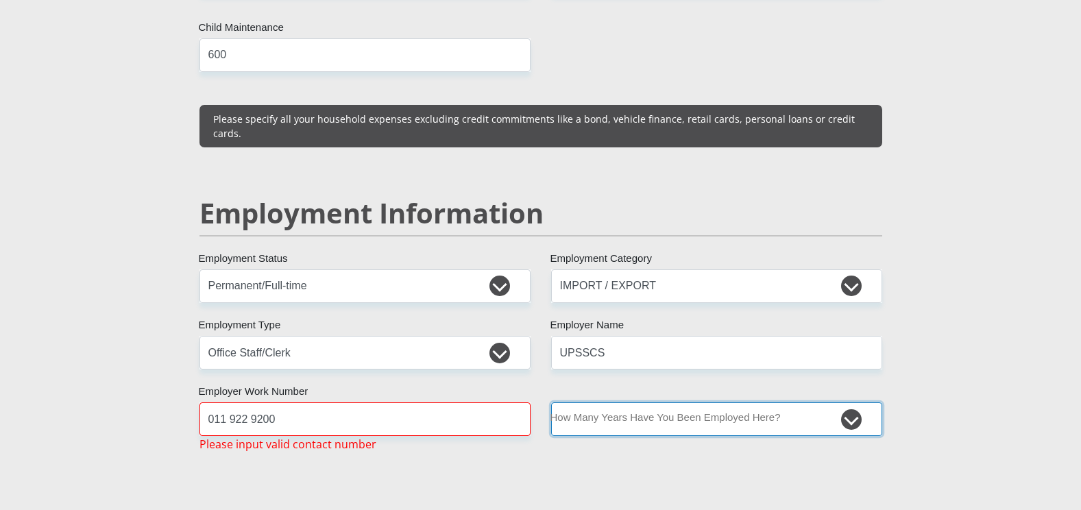
click at [562, 402] on select "less than 1 year 1-3 years 3-5 years 5+ years" at bounding box center [716, 419] width 331 height 34
select select "48"
click at [551, 402] on select "less than 1 year 1-3 years 3-5 years 5+ years" at bounding box center [716, 419] width 331 height 34
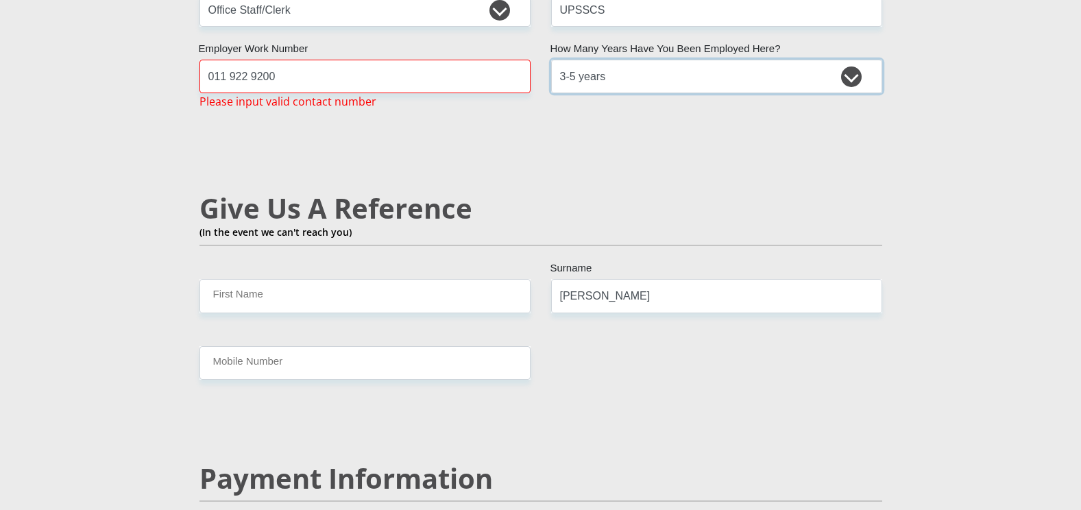
scroll to position [2069, 0]
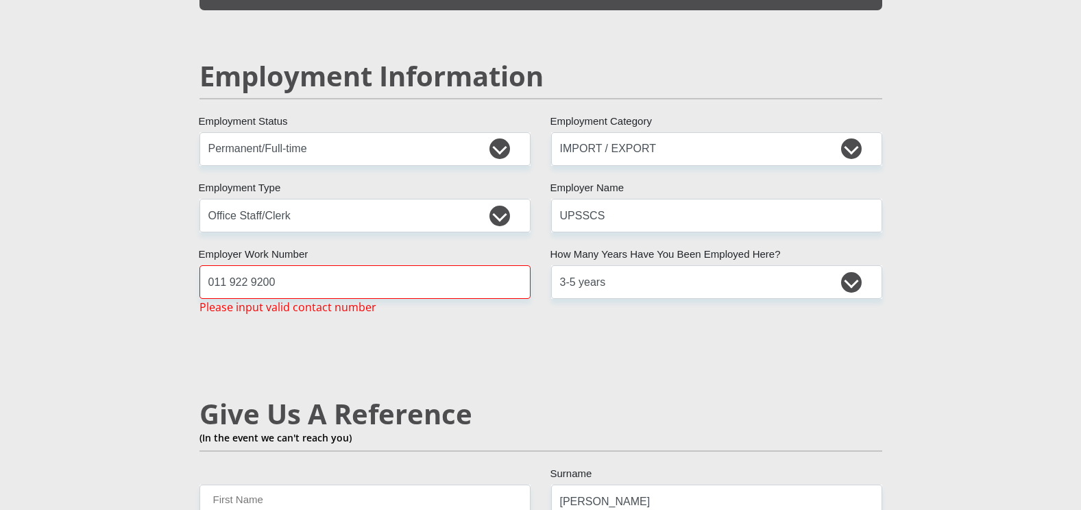
click at [396, 359] on div "Mr Ms Mrs Dr [PERSON_NAME] Title [PERSON_NAME] First Name matunde Surname 93050…" at bounding box center [540, 125] width 703 height 3927
click at [254, 265] on input "011 922 9200" at bounding box center [365, 282] width 331 height 34
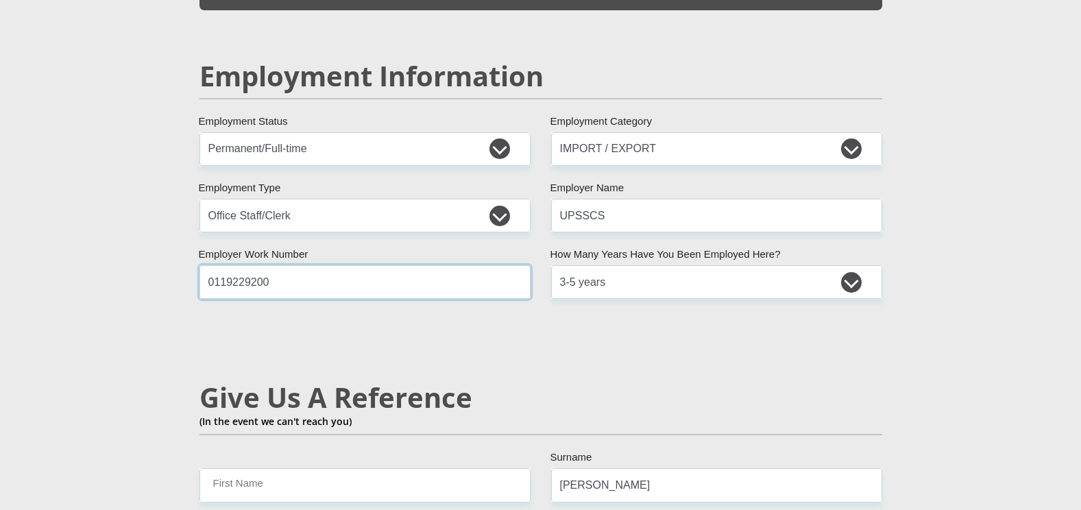
type input "0119229200"
click at [367, 317] on div "Mr Ms Mrs Dr [PERSON_NAME] Title [PERSON_NAME] First Name matunde Surname 93050…" at bounding box center [540, 117] width 703 height 3911
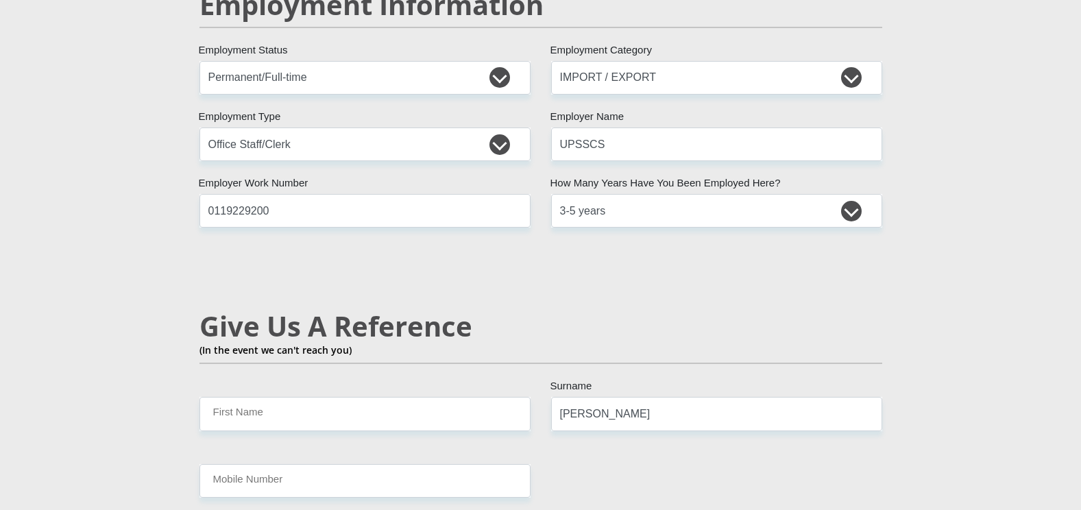
scroll to position [2275, 0]
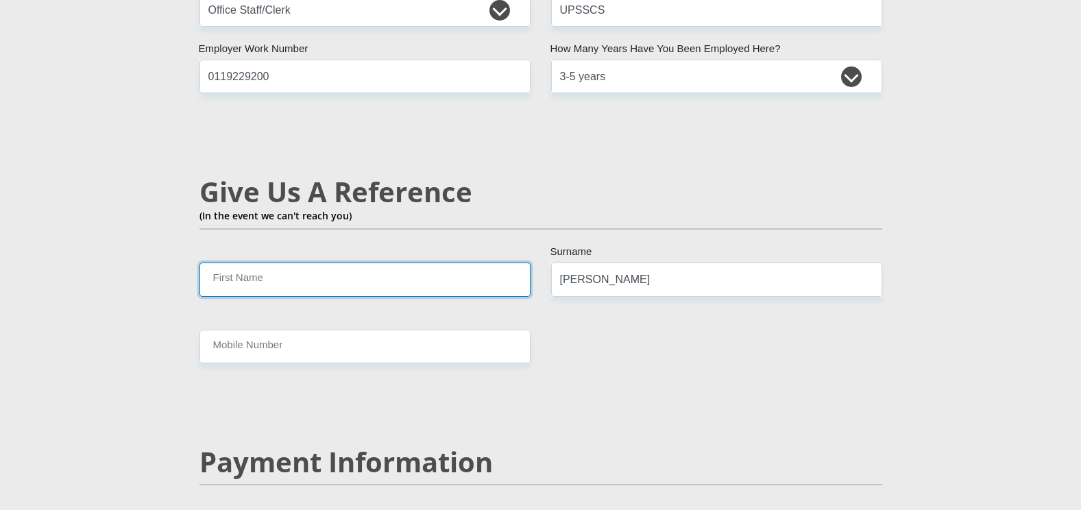
click at [271, 263] on input "First Name" at bounding box center [365, 280] width 331 height 34
type input "BABALWA SIKEPU"
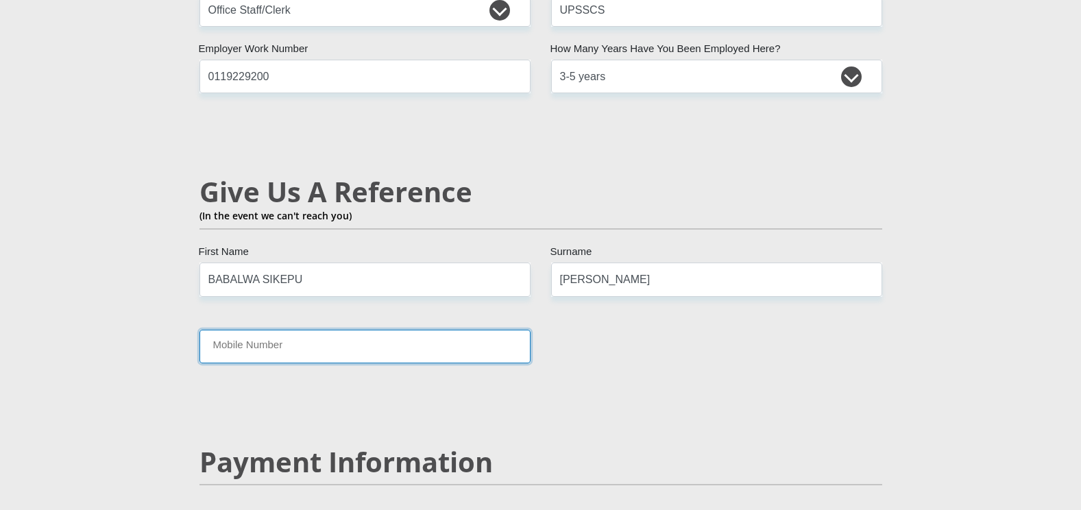
click at [260, 330] on input "Mobile Number" at bounding box center [365, 347] width 331 height 34
type input "0119229200"
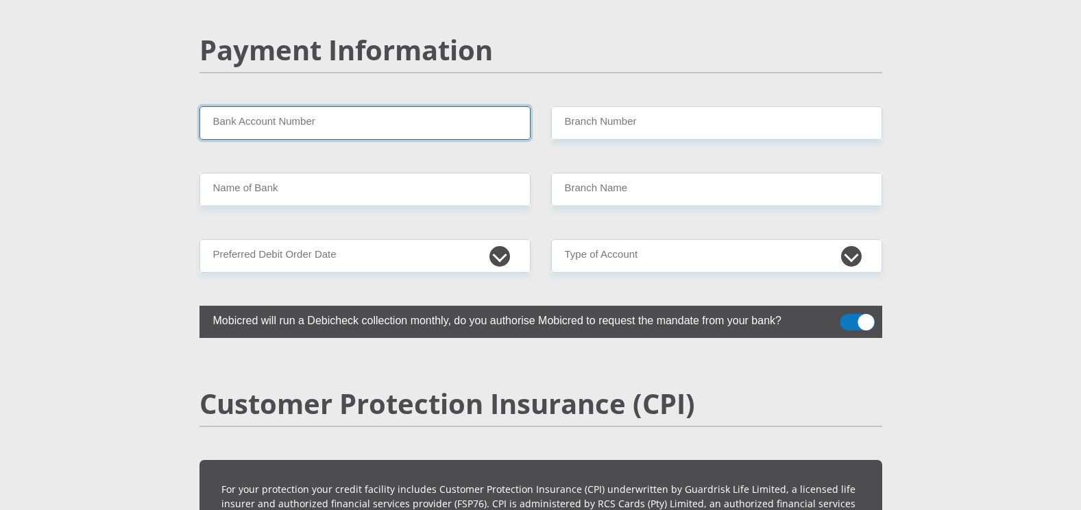
scroll to position [2483, 0]
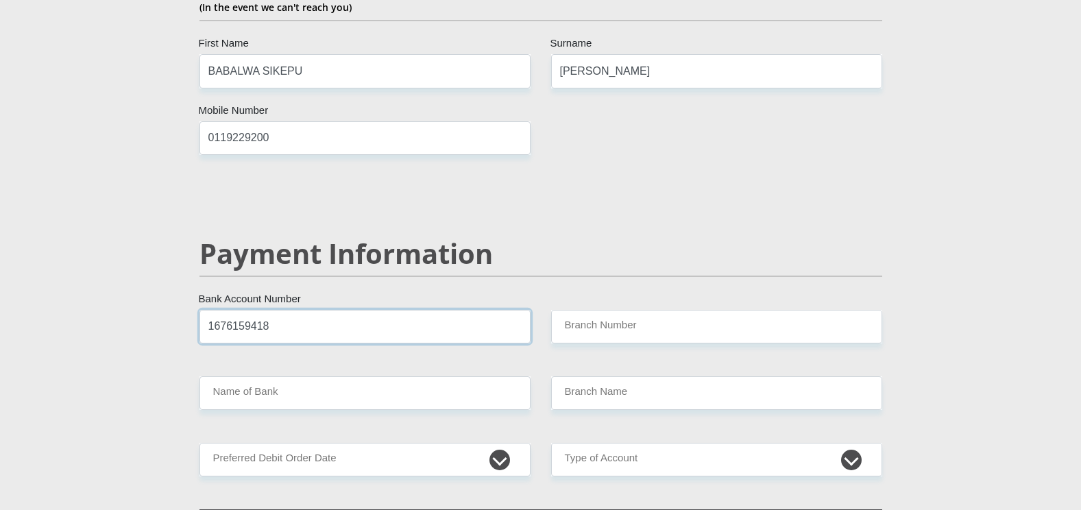
type input "1676159418"
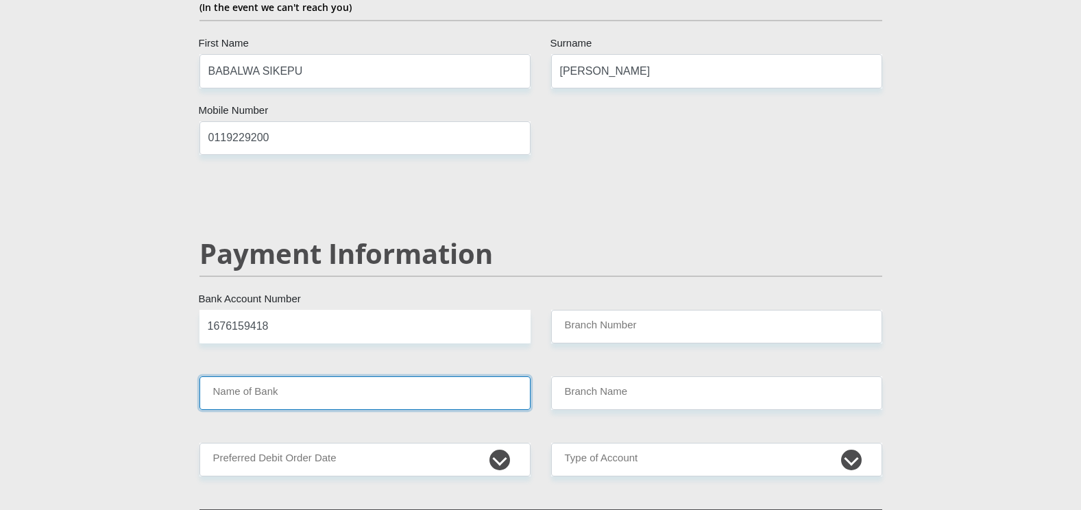
click at [258, 376] on input "Name of Bank" at bounding box center [365, 393] width 331 height 34
click at [329, 376] on input "Name of Bank" at bounding box center [365, 393] width 331 height 34
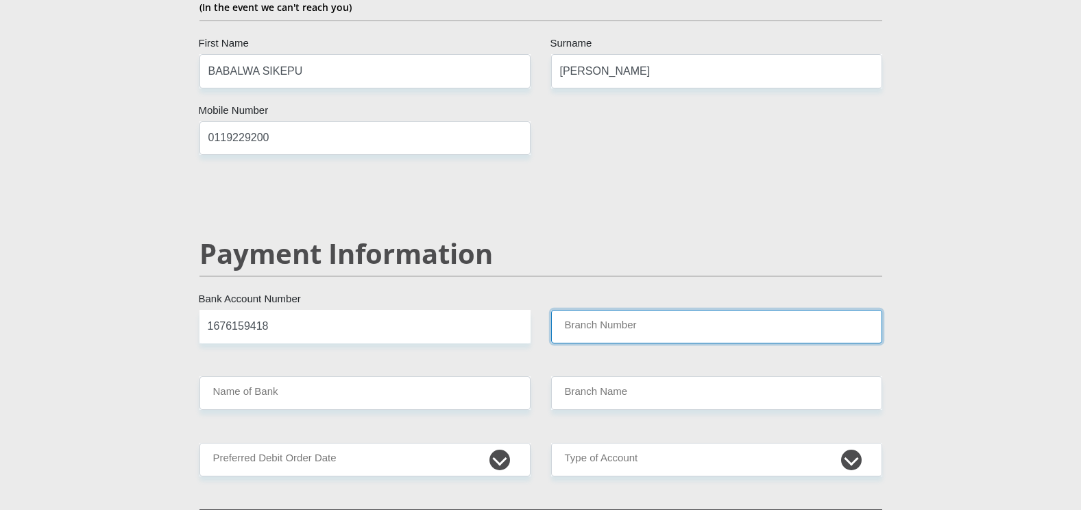
click at [631, 310] on input "Branch Number" at bounding box center [716, 327] width 331 height 34
type input "1"
type input "5"
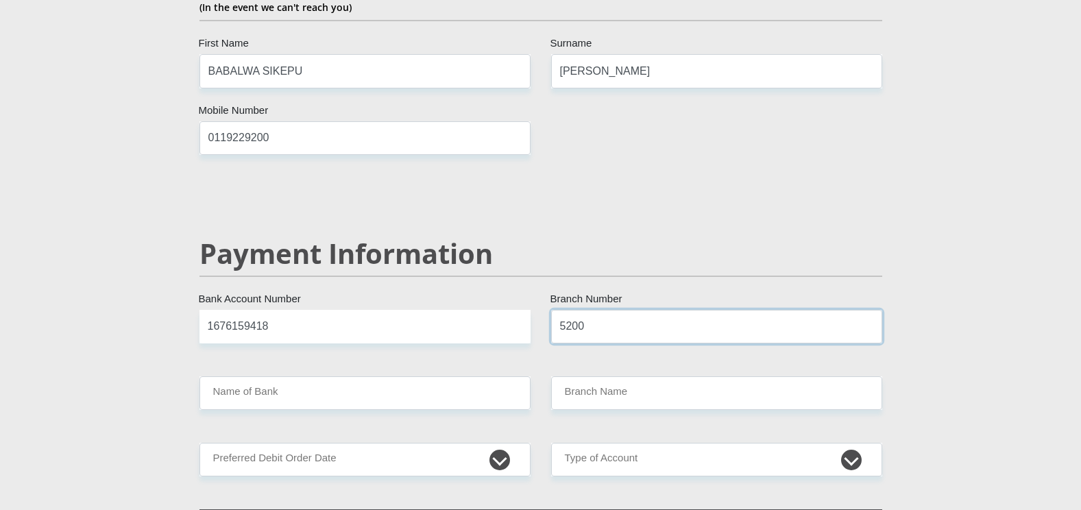
click at [631, 310] on input "5200" at bounding box center [716, 327] width 331 height 34
drag, startPoint x: 633, startPoint y: 285, endPoint x: 516, endPoint y: 287, distance: 116.6
click at [627, 310] on input "47002" at bounding box center [716, 327] width 331 height 34
type input "470010"
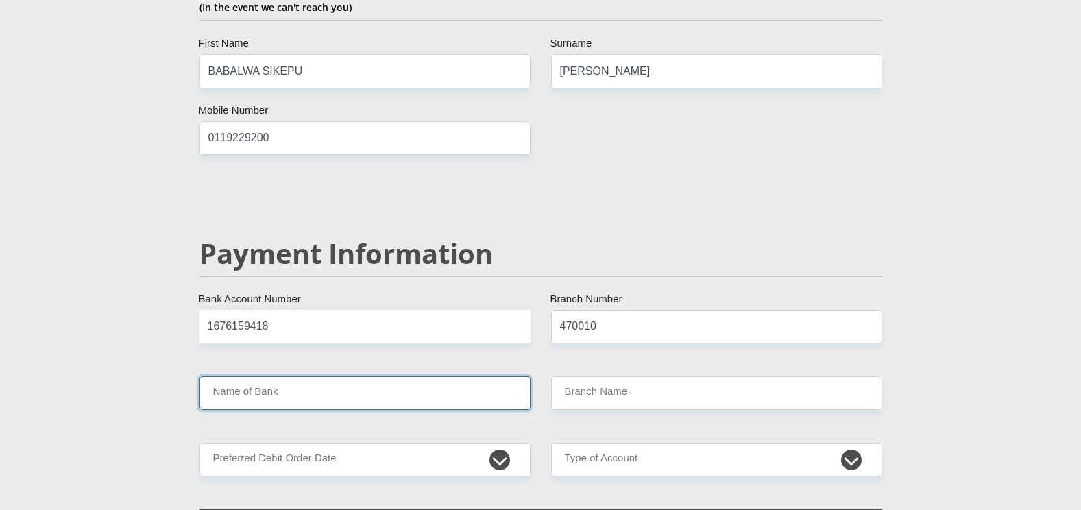
type input "CAPITEC BANK LIMITED"
type input "CAPITEC BANK CPC"
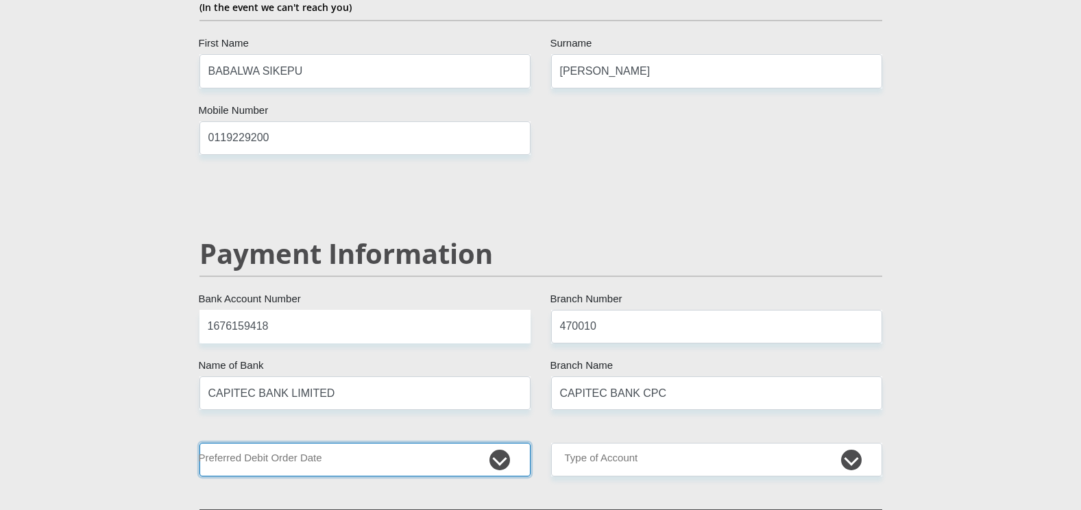
click at [251, 443] on select "1st 2nd 3rd 4th 5th 7th 18th 19th 20th 21st 22nd 23rd 24th 25th 26th 27th 28th …" at bounding box center [365, 460] width 331 height 34
select select "27"
click at [200, 443] on select "1st 2nd 3rd 4th 5th 7th 18th 19th 20th 21st 22nd 23rd 24th 25th 26th 27th 28th …" at bounding box center [365, 460] width 331 height 34
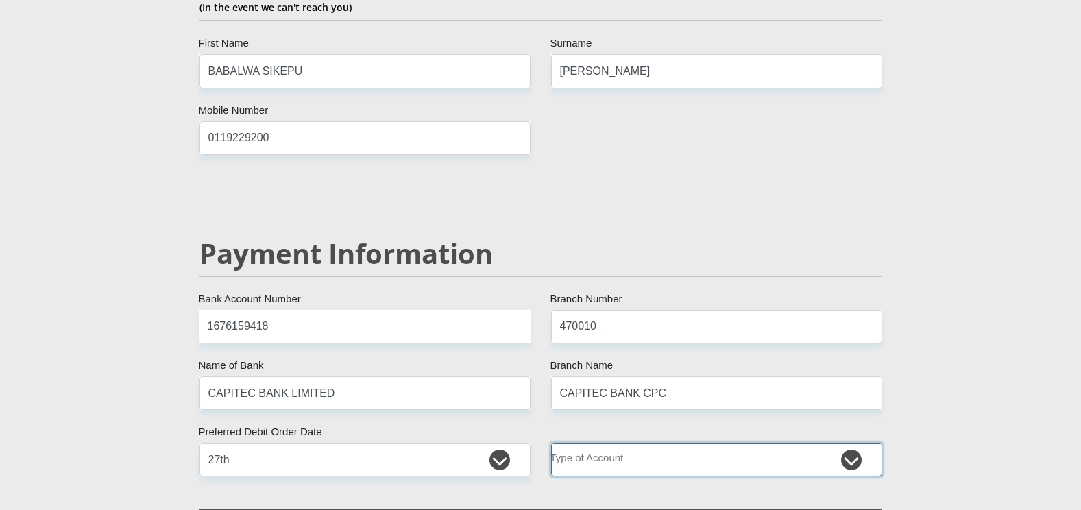
click at [636, 443] on select "Cheque Savings" at bounding box center [716, 460] width 331 height 34
select select "SAV"
click at [551, 443] on select "Cheque Savings" at bounding box center [716, 460] width 331 height 34
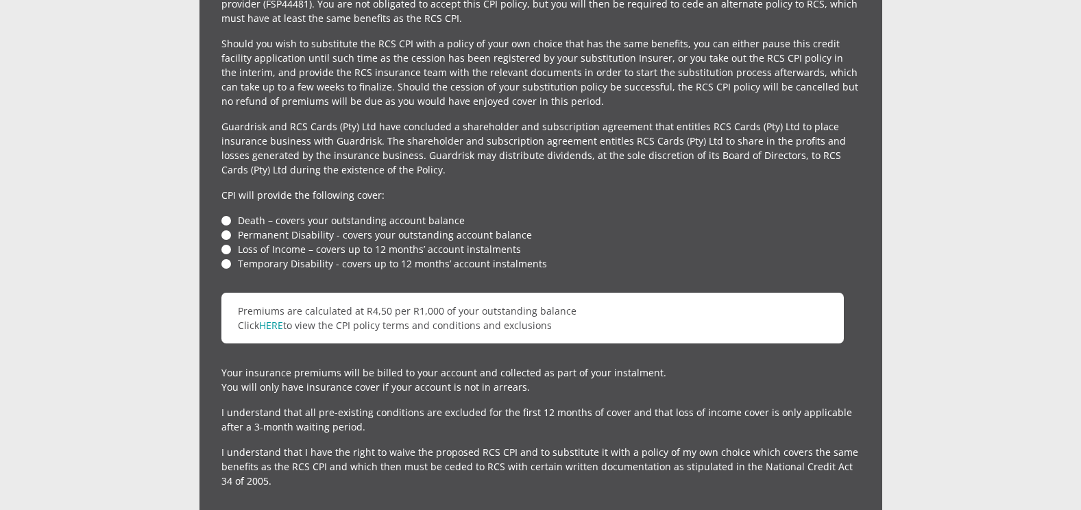
scroll to position [3169, 0]
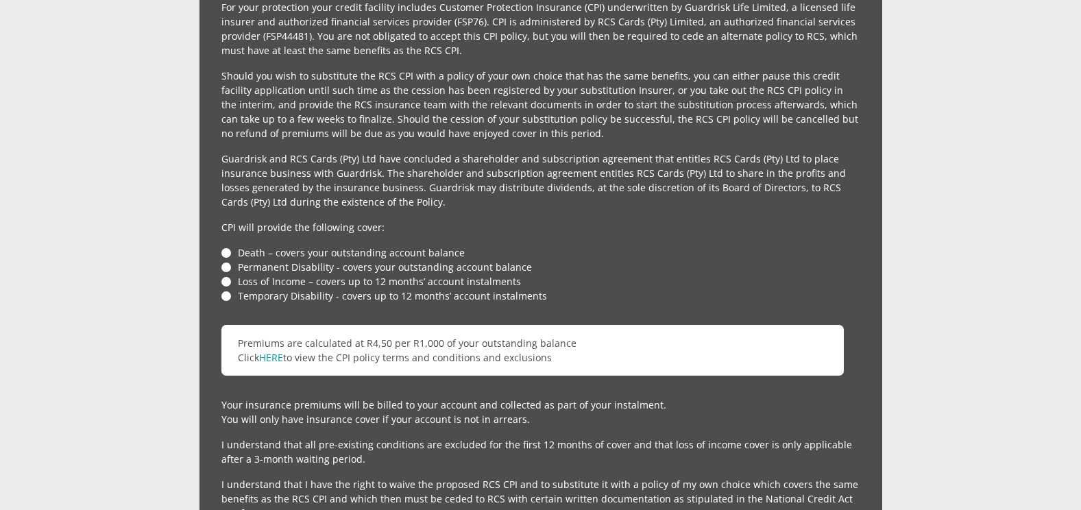
click at [224, 245] on li "Death – covers your outstanding account balance" at bounding box center [540, 252] width 639 height 14
click at [220, 234] on div "For your protection your credit facility includes Customer Protection Insurance…" at bounding box center [541, 265] width 683 height 575
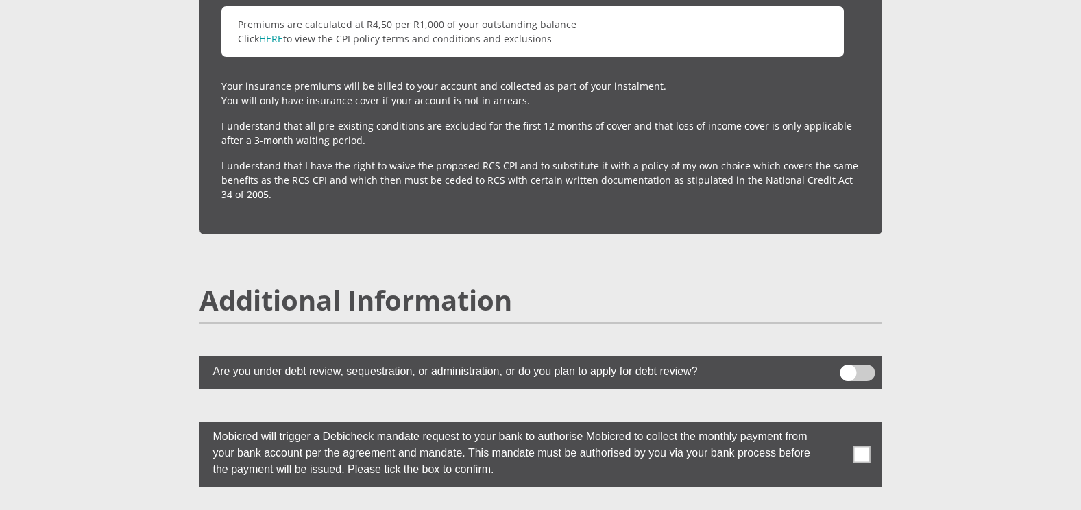
scroll to position [3512, 0]
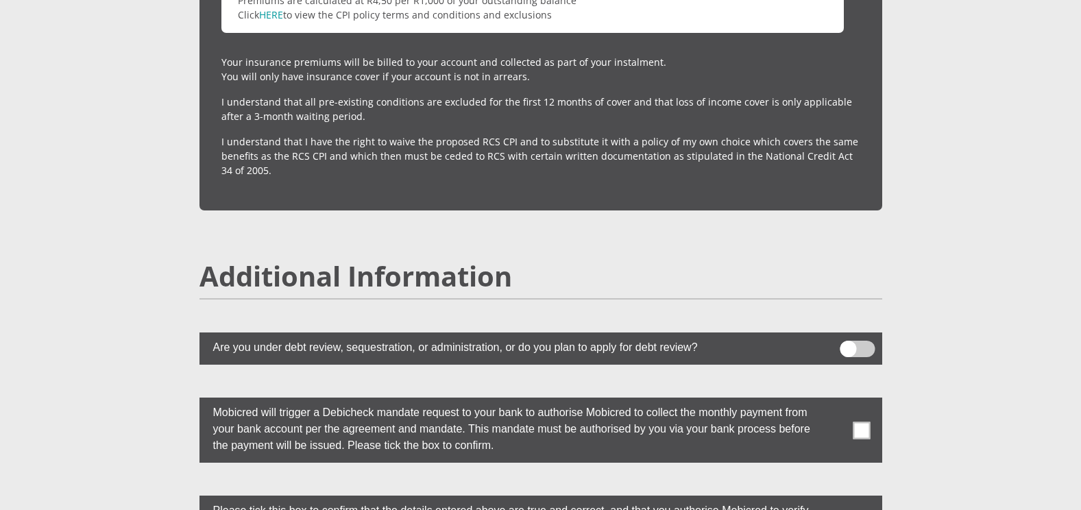
click at [841, 341] on span at bounding box center [857, 349] width 35 height 16
click at [848, 344] on input "checkbox" at bounding box center [848, 344] width 0 height 0
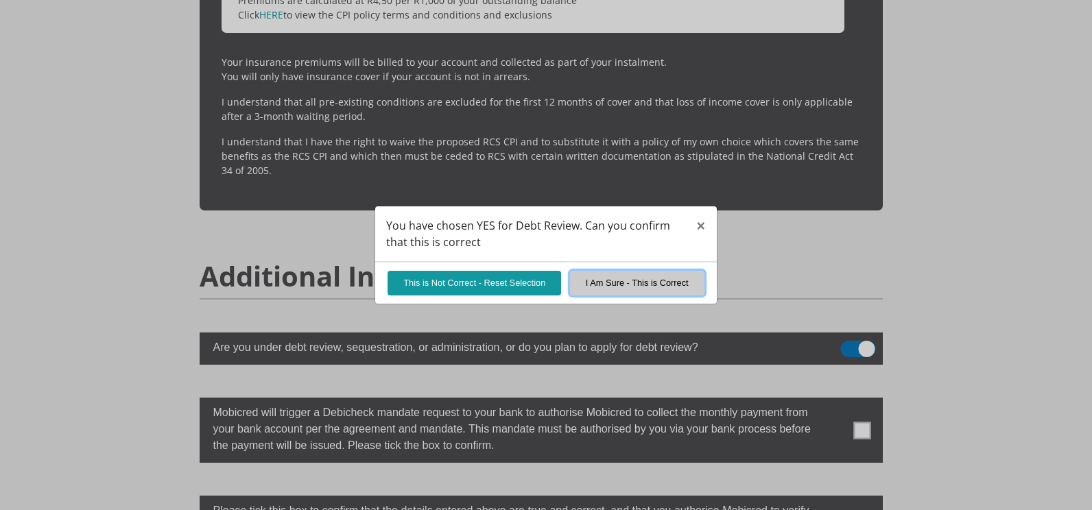
click at [649, 291] on button "I Am Sure - This is Correct" at bounding box center [637, 283] width 134 height 24
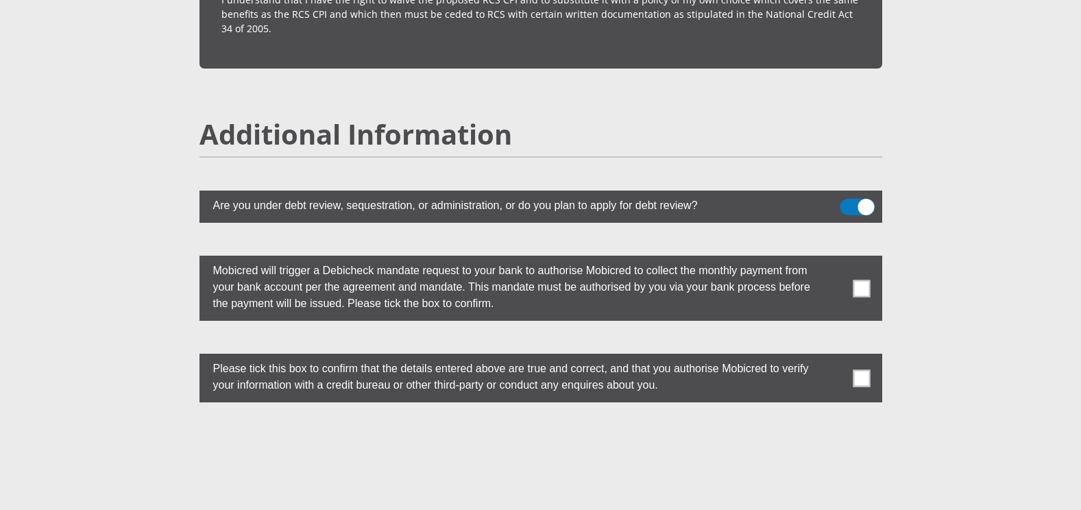
scroll to position [3718, 0]
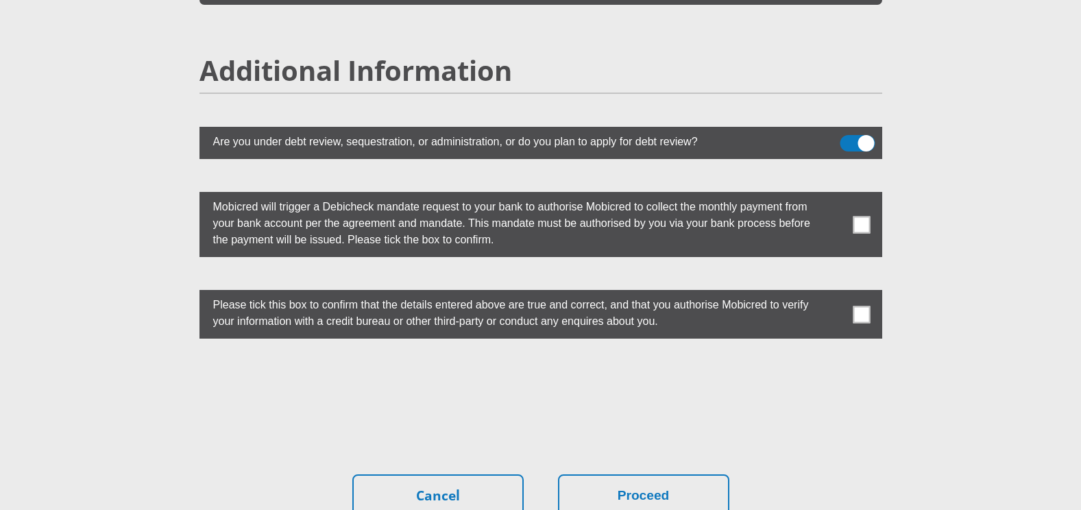
click at [863, 135] on span at bounding box center [857, 143] width 35 height 16
click at [848, 139] on input "checkbox" at bounding box center [848, 139] width 0 height 0
click at [866, 216] on span at bounding box center [861, 224] width 17 height 17
click at [834, 195] on input "checkbox" at bounding box center [834, 195] width 0 height 0
click at [867, 306] on span at bounding box center [861, 314] width 17 height 17
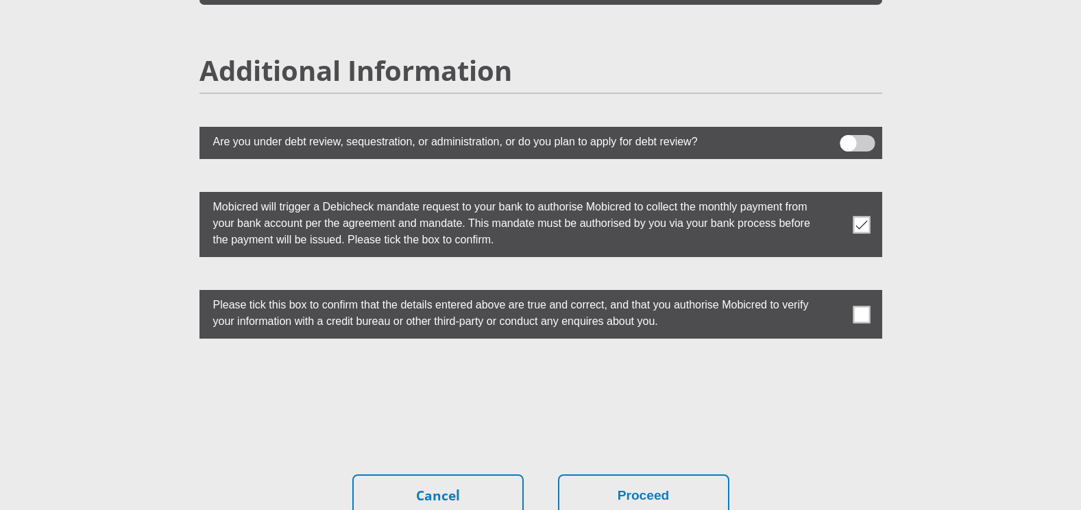
click at [834, 293] on input "checkbox" at bounding box center [834, 293] width 0 height 0
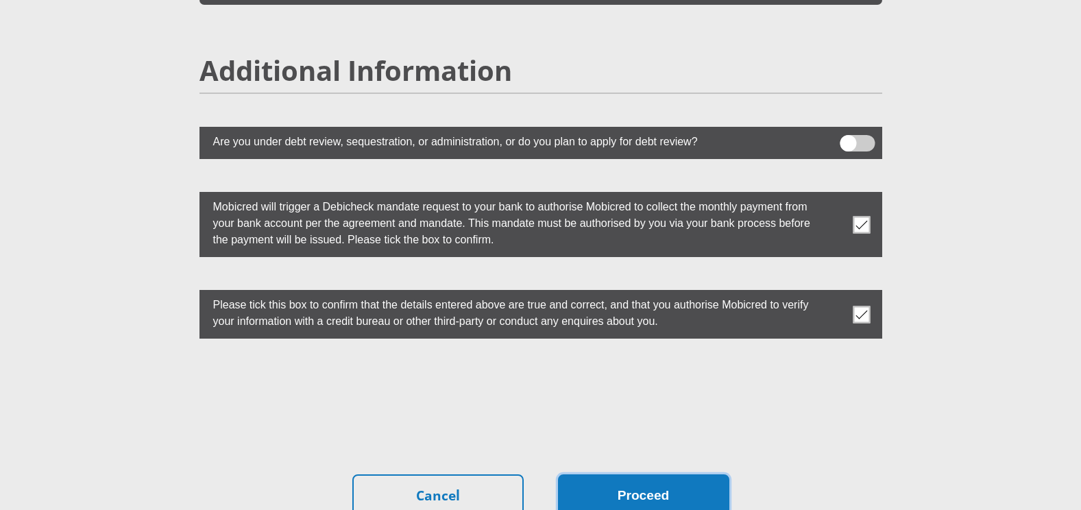
click at [648, 474] on button "Proceed" at bounding box center [643, 495] width 171 height 43
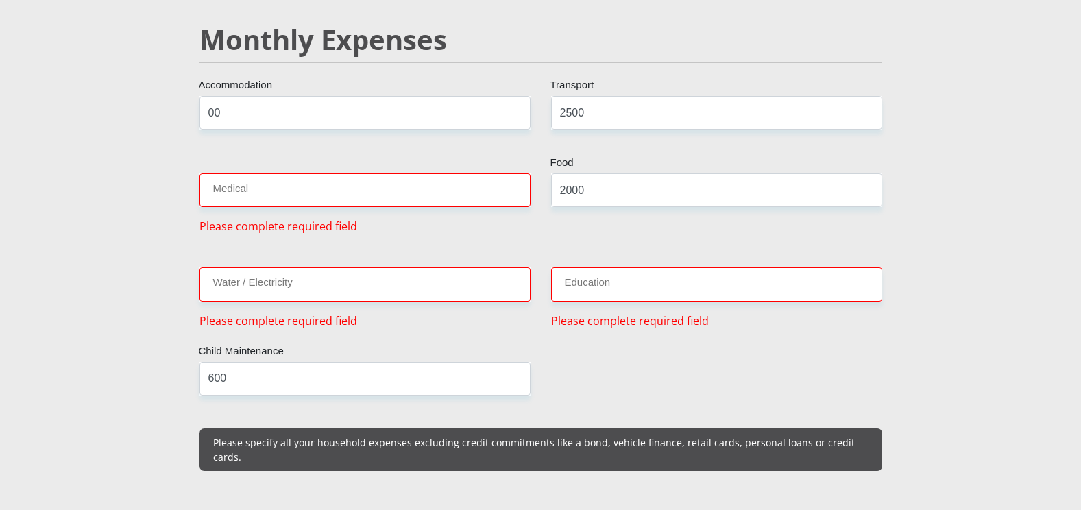
scroll to position [1637, 0]
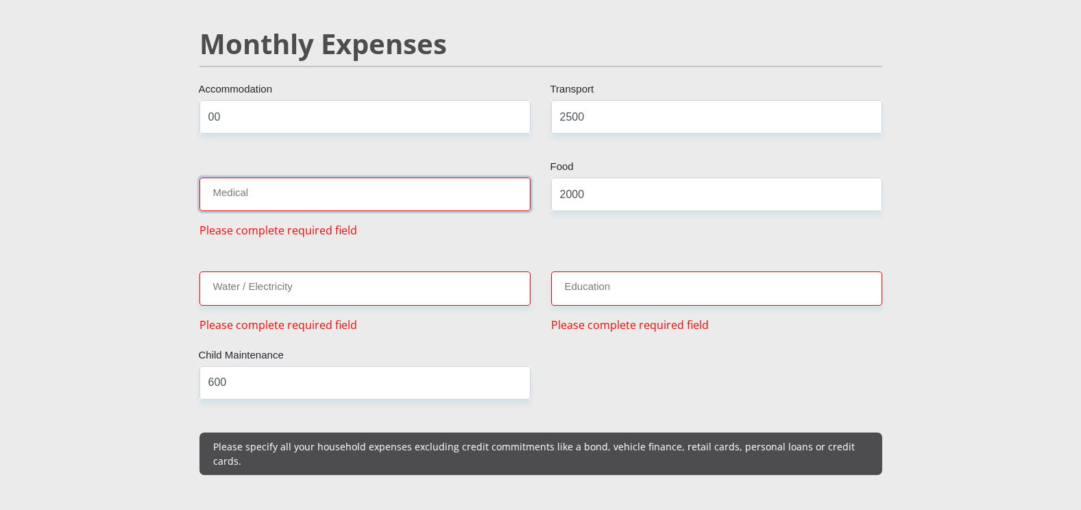
click at [260, 180] on input "Medical" at bounding box center [365, 195] width 331 height 34
click at [254, 186] on input "Medical" at bounding box center [365, 195] width 331 height 34
click at [240, 178] on input "Medical" at bounding box center [365, 195] width 331 height 34
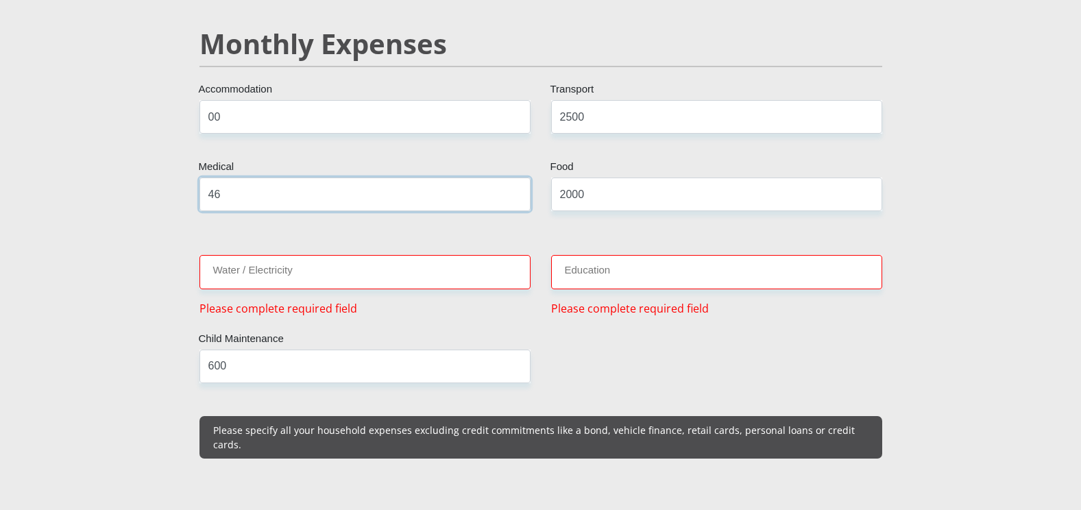
type input "4"
type input "00"
click at [297, 263] on input "Water / Electricity" at bounding box center [365, 272] width 331 height 34
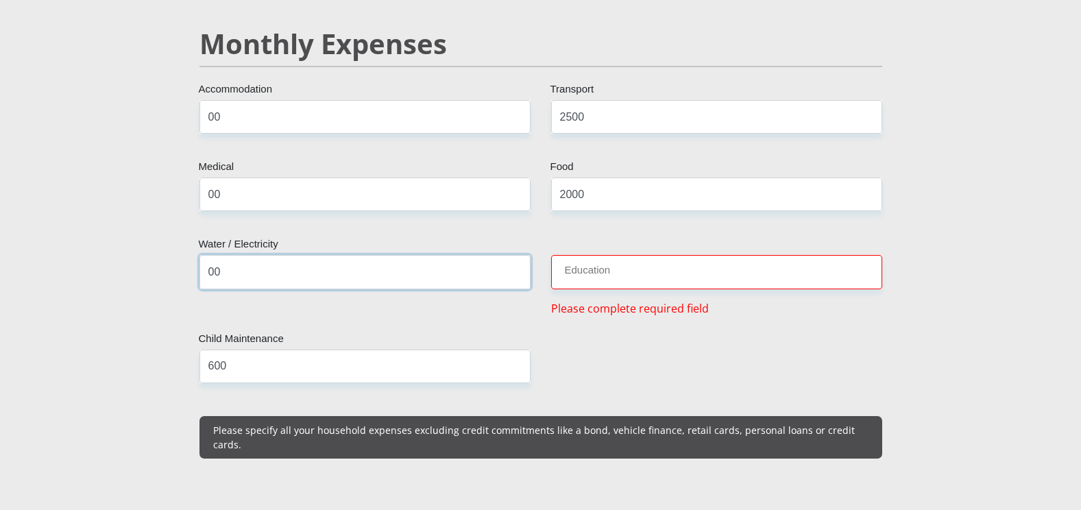
type input "00"
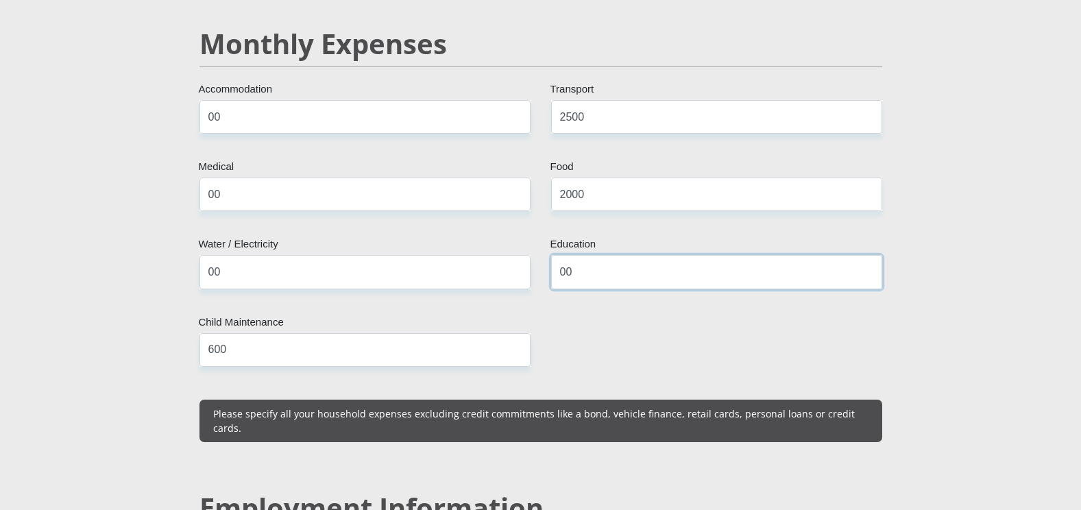
type input "00"
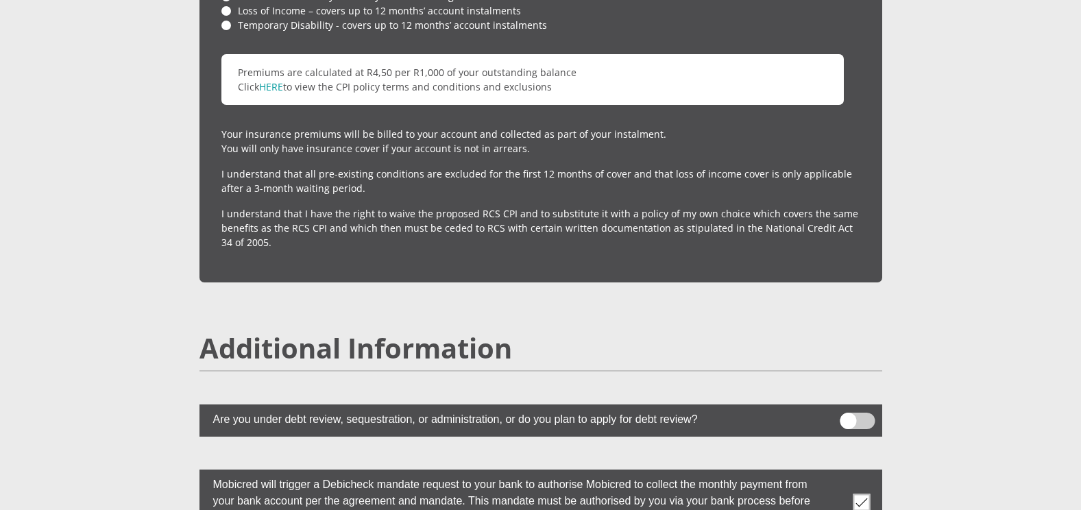
scroll to position [3694, 0]
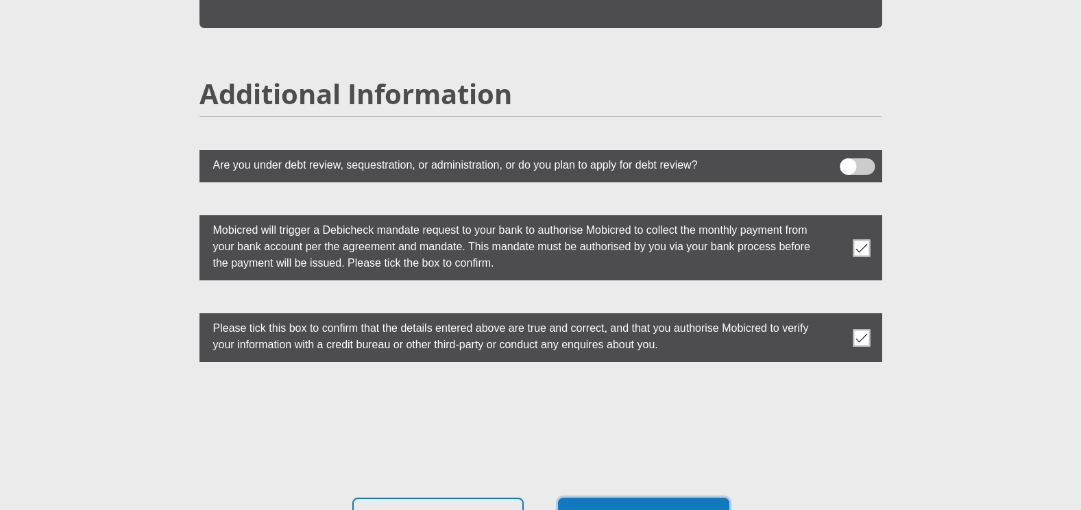
click at [650, 501] on button "Proceed" at bounding box center [643, 519] width 171 height 43
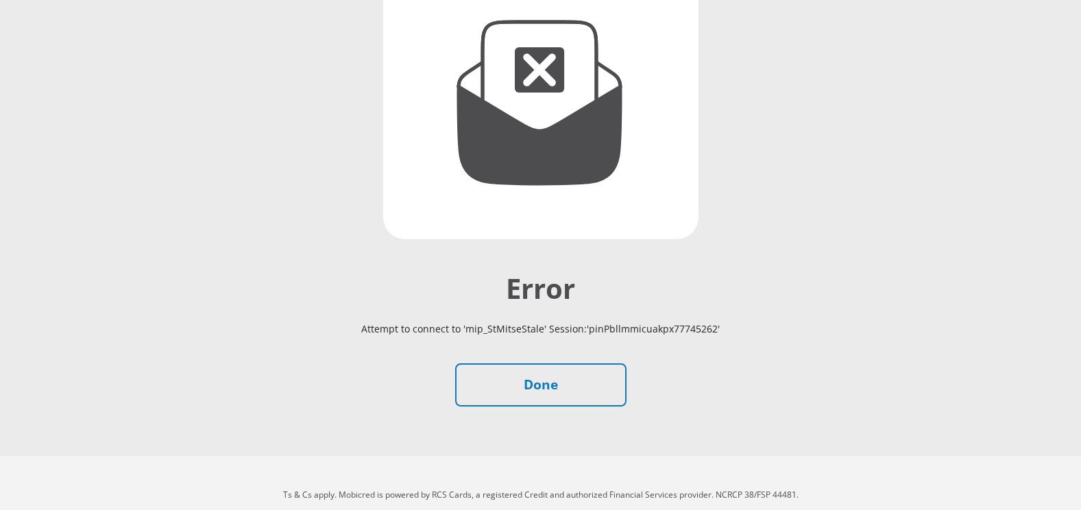
scroll to position [226, 0]
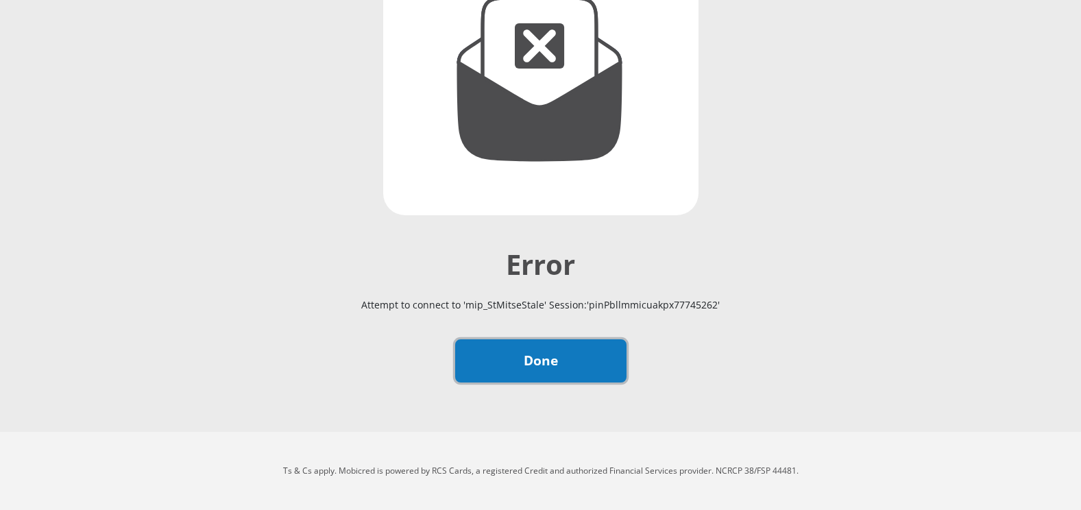
click at [535, 359] on link "Done" at bounding box center [540, 360] width 171 height 43
click at [545, 350] on link "Done" at bounding box center [540, 360] width 171 height 43
